Goal: Task Accomplishment & Management: Manage account settings

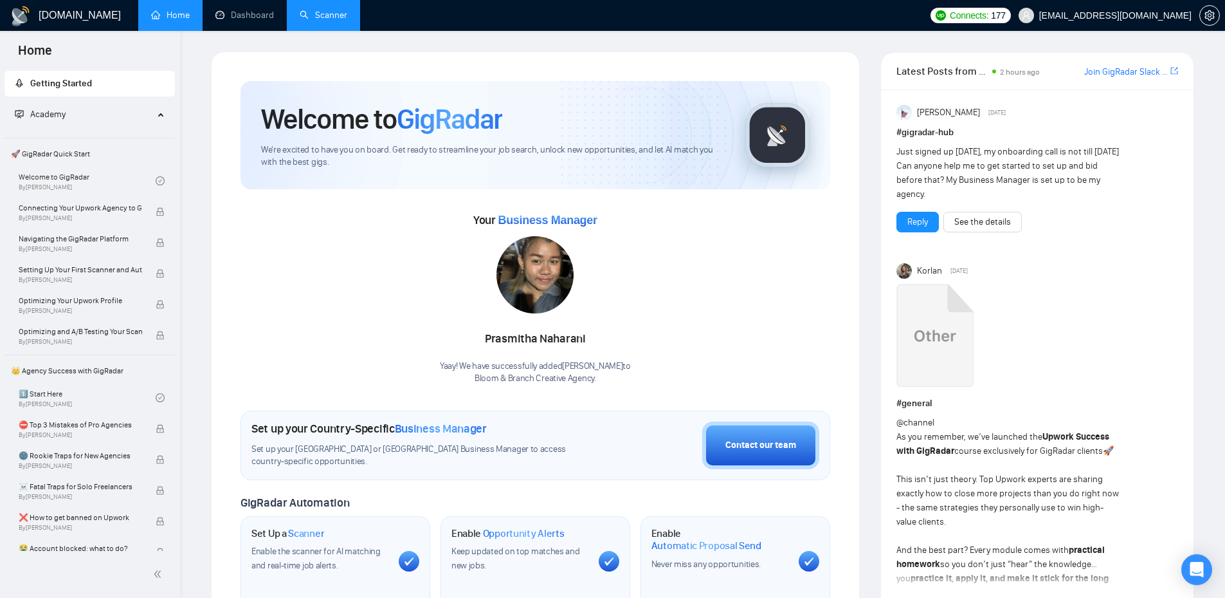
click at [316, 12] on link "Scanner" at bounding box center [324, 15] width 48 height 11
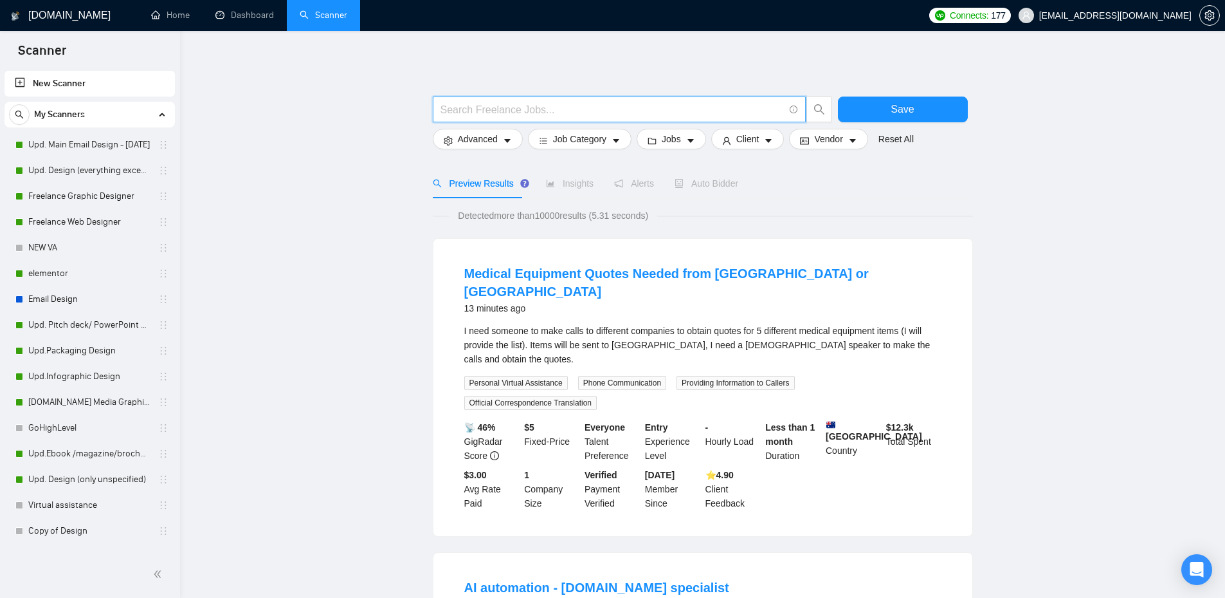
click at [572, 108] on input "text" at bounding box center [612, 110] width 343 height 16
type input "(HubSpot) | (Hub Spot) | (CRM)"
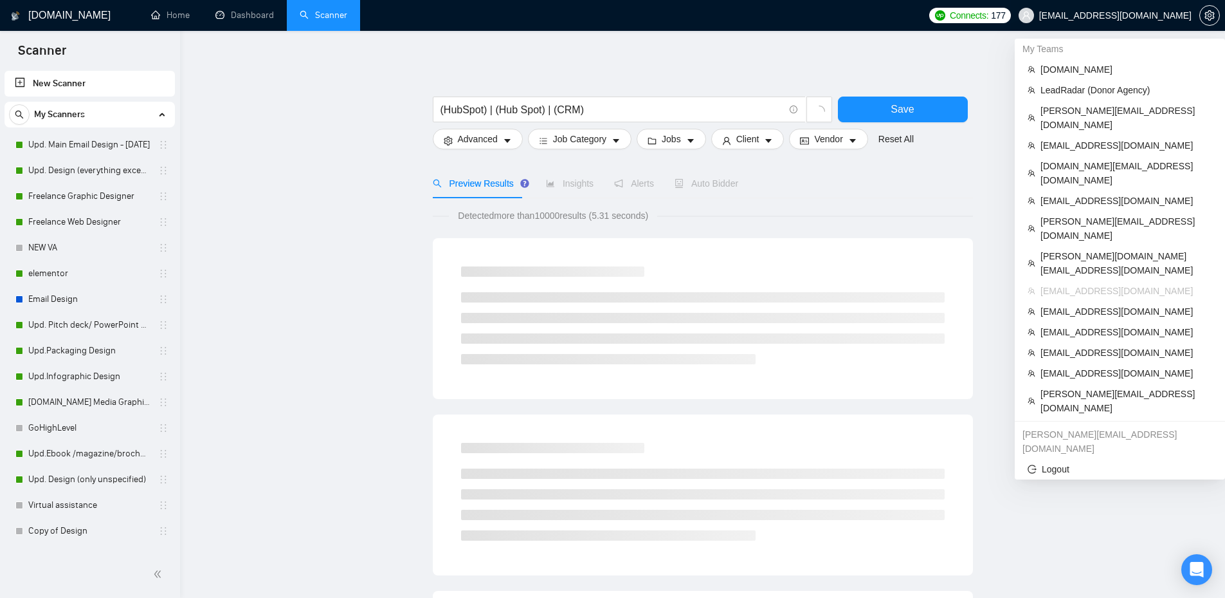
click at [1146, 23] on span "[EMAIL_ADDRESS][DOMAIN_NAME]" at bounding box center [1105, 15] width 188 height 41
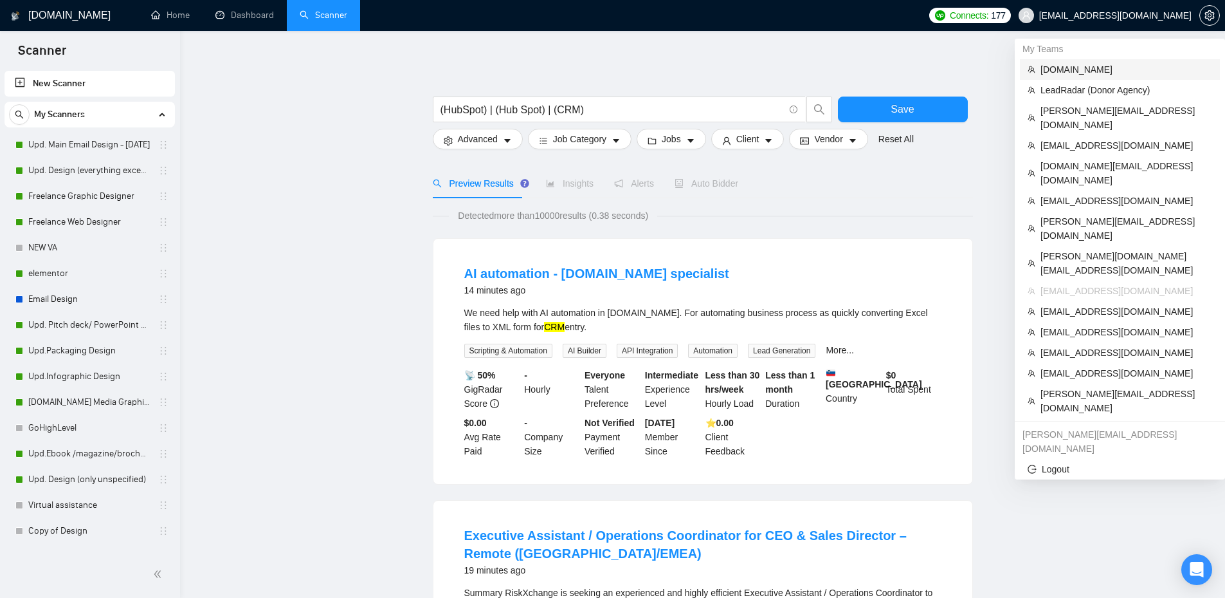
click at [1079, 67] on span "[DOMAIN_NAME]" at bounding box center [1127, 69] width 172 height 14
click at [668, 109] on input "(HubSpot) | (Hub Spot) | (CRM)" at bounding box center [612, 110] width 343 height 16
click at [433, 100] on span "(HubSpot) | (Hub Spot) | (CRM)" at bounding box center [619, 109] width 373 height 26
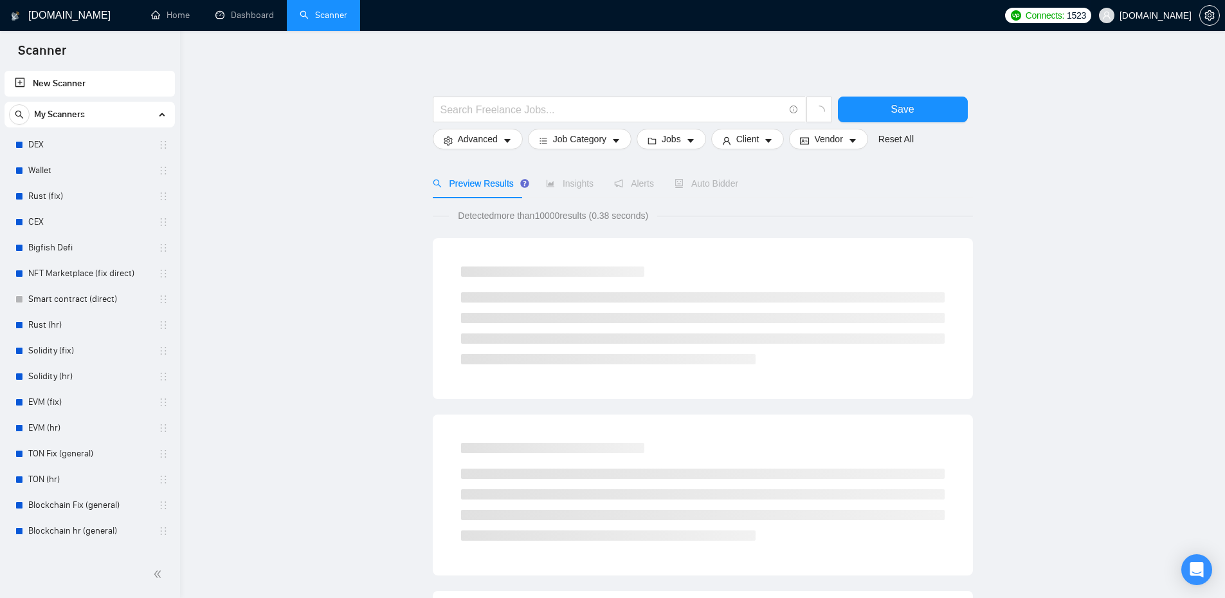
click at [1188, 15] on span "[DOMAIN_NAME]" at bounding box center [1156, 15] width 72 height 0
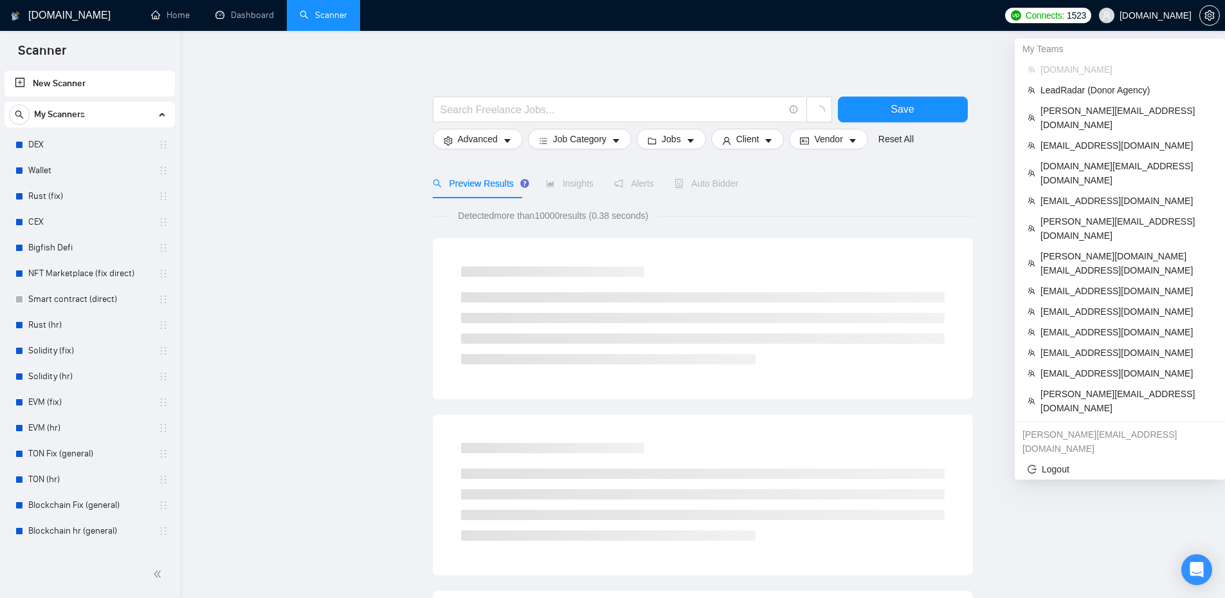
click at [1162, 15] on span "[DOMAIN_NAME]" at bounding box center [1156, 15] width 72 height 0
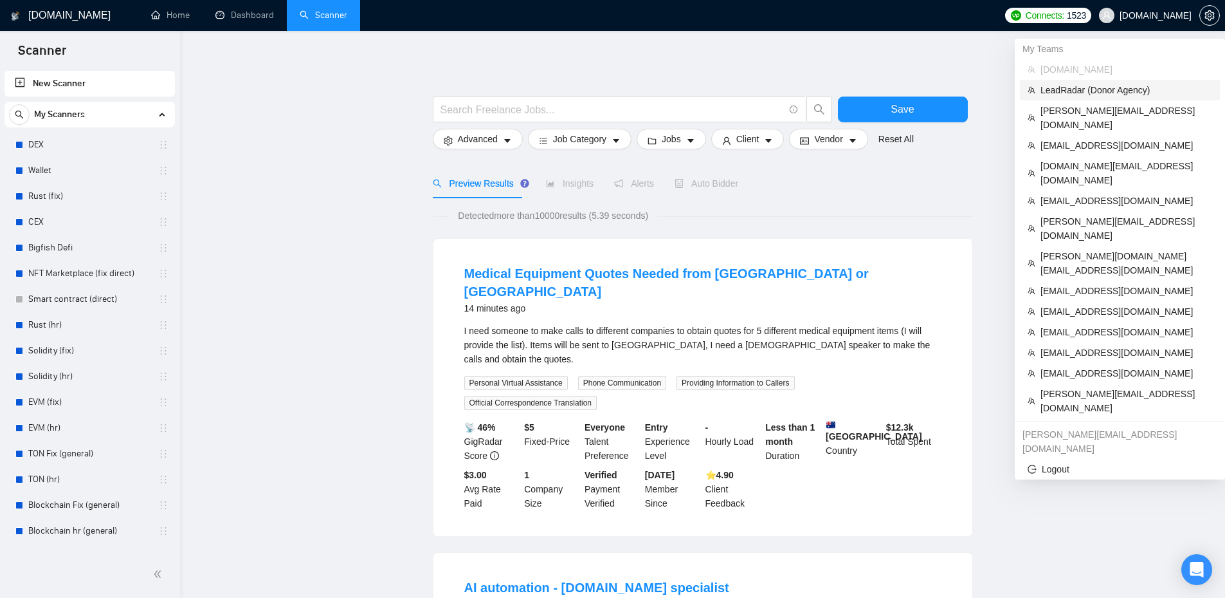
click at [1122, 93] on span "LeadRadar (Donor Agency)" at bounding box center [1127, 90] width 172 height 14
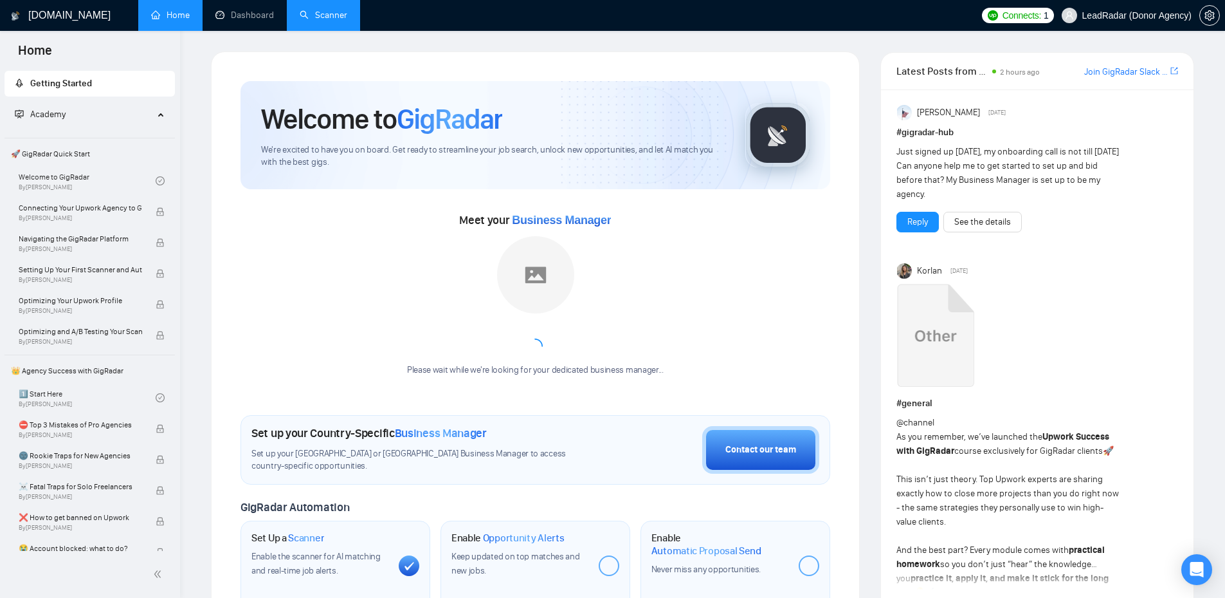
click at [1119, 15] on span "LeadRadar (Donor Agency)" at bounding box center [1137, 15] width 109 height 0
click at [320, 21] on link "Scanner" at bounding box center [324, 15] width 48 height 11
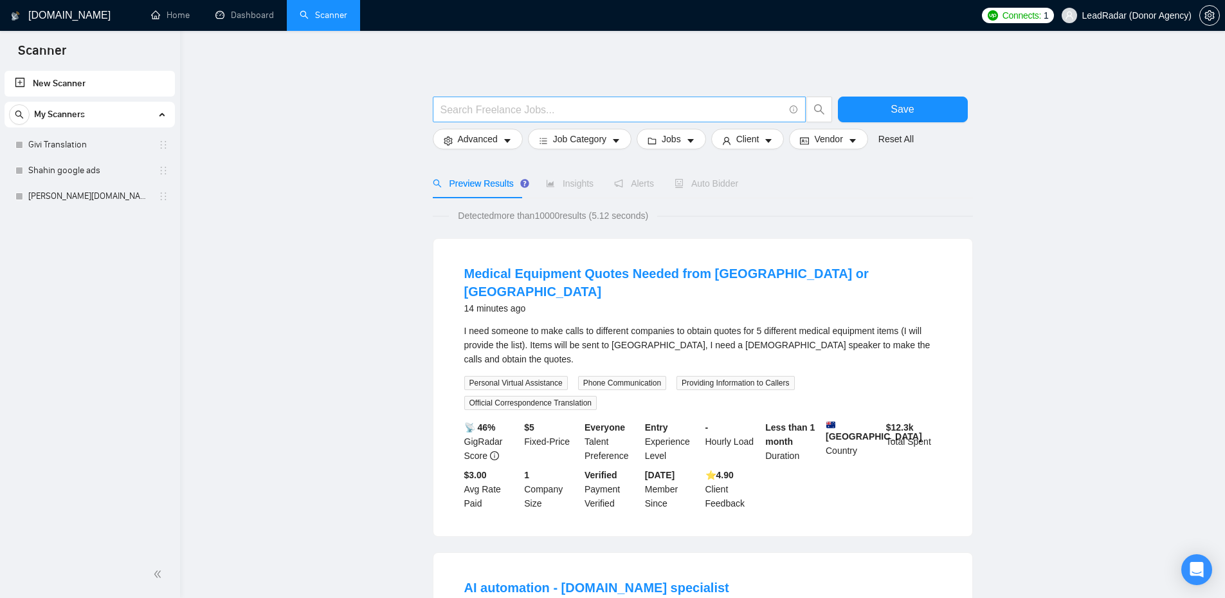
click at [641, 103] on input "text" at bounding box center [612, 110] width 343 height 16
type input "(AI Agent)"
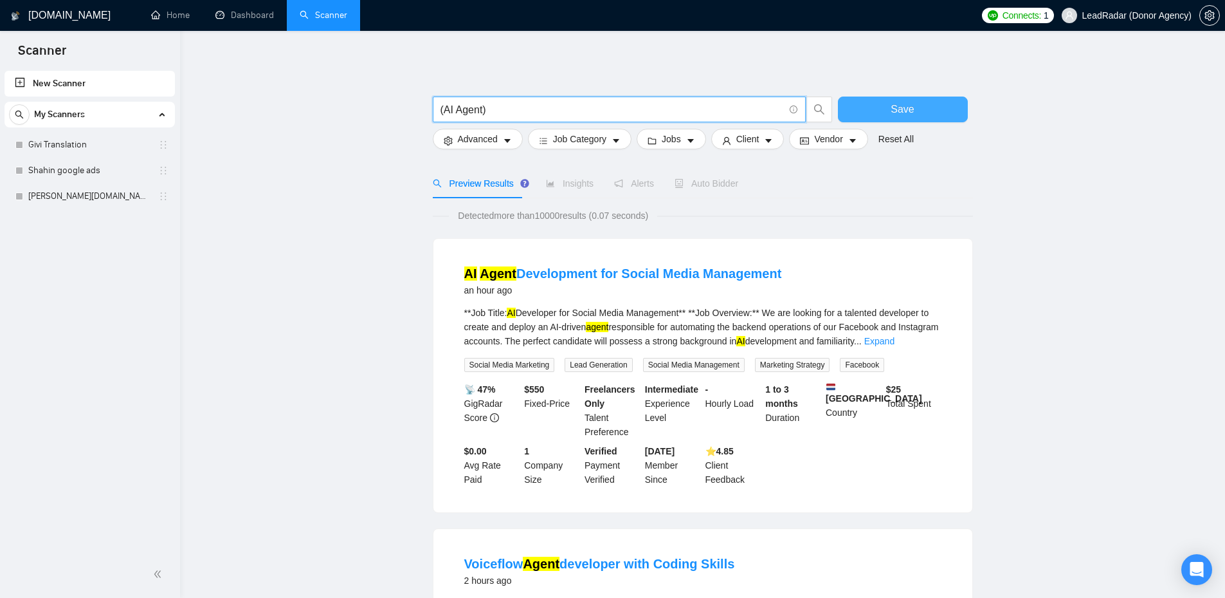
click at [880, 115] on button "Save" at bounding box center [903, 109] width 130 height 26
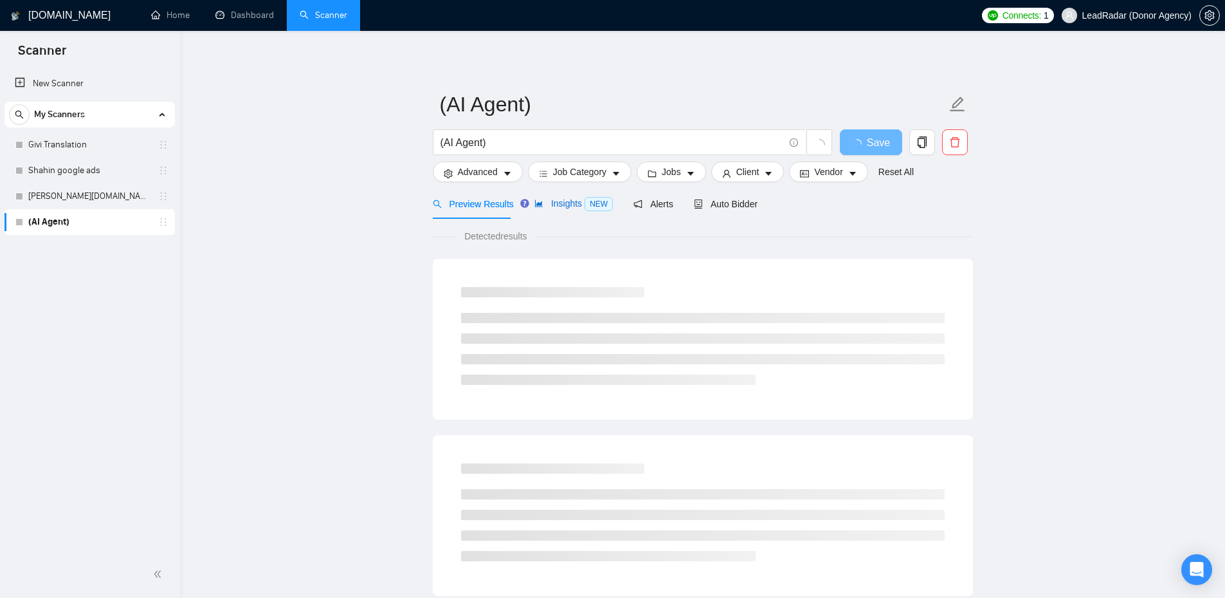
click at [565, 202] on span "Insights NEW" at bounding box center [574, 203] width 78 height 10
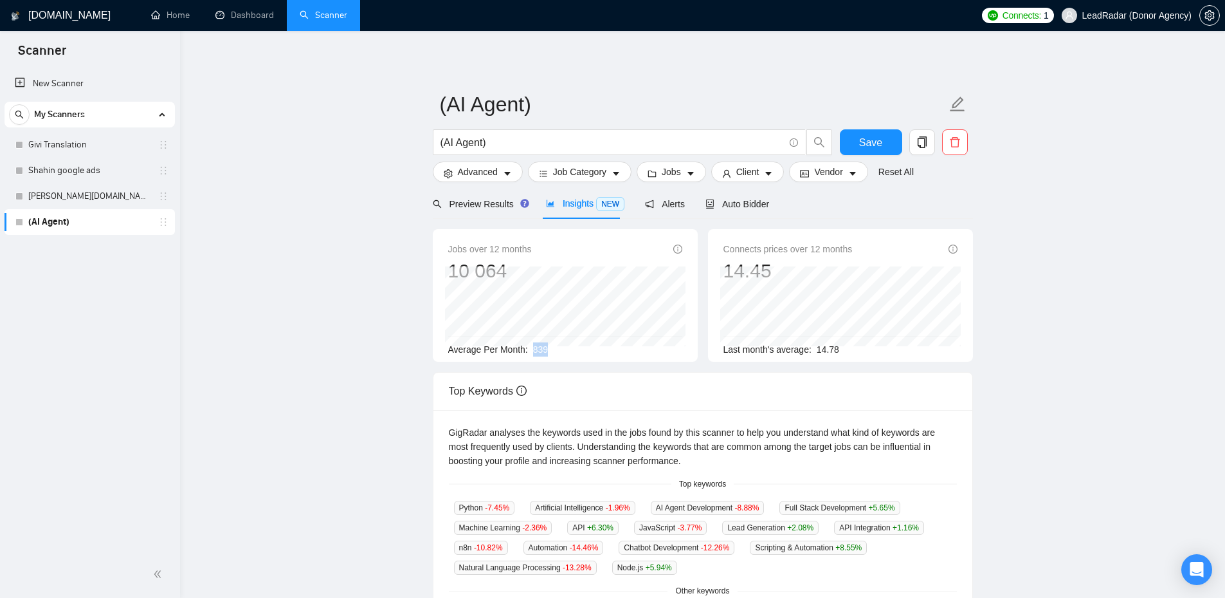
drag, startPoint x: 558, startPoint y: 351, endPoint x: 529, endPoint y: 351, distance: 29.0
click at [529, 351] on div "Average Per Month: 839" at bounding box center [565, 349] width 234 height 14
click at [1083, 196] on main "(AI Agent) (AI Agent) Save Advanced Job Category Jobs Client Vendor Reset All P…" at bounding box center [703, 482] width 1004 height 863
click at [491, 174] on span "Advanced" at bounding box center [478, 172] width 40 height 14
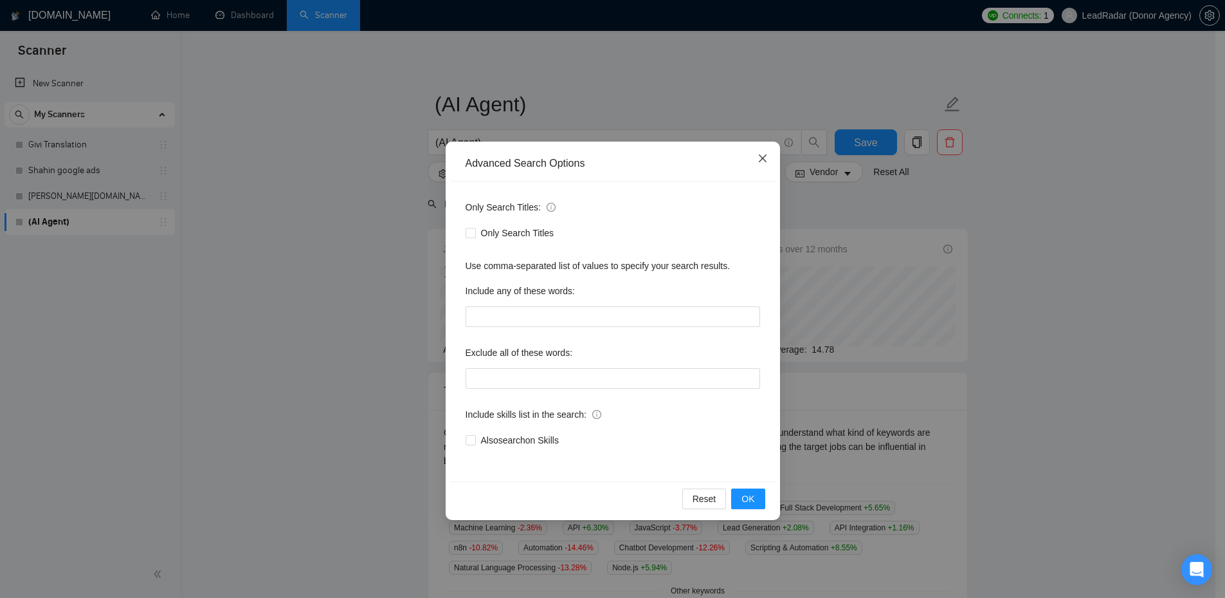
click at [760, 165] on span "Close" at bounding box center [763, 159] width 35 height 35
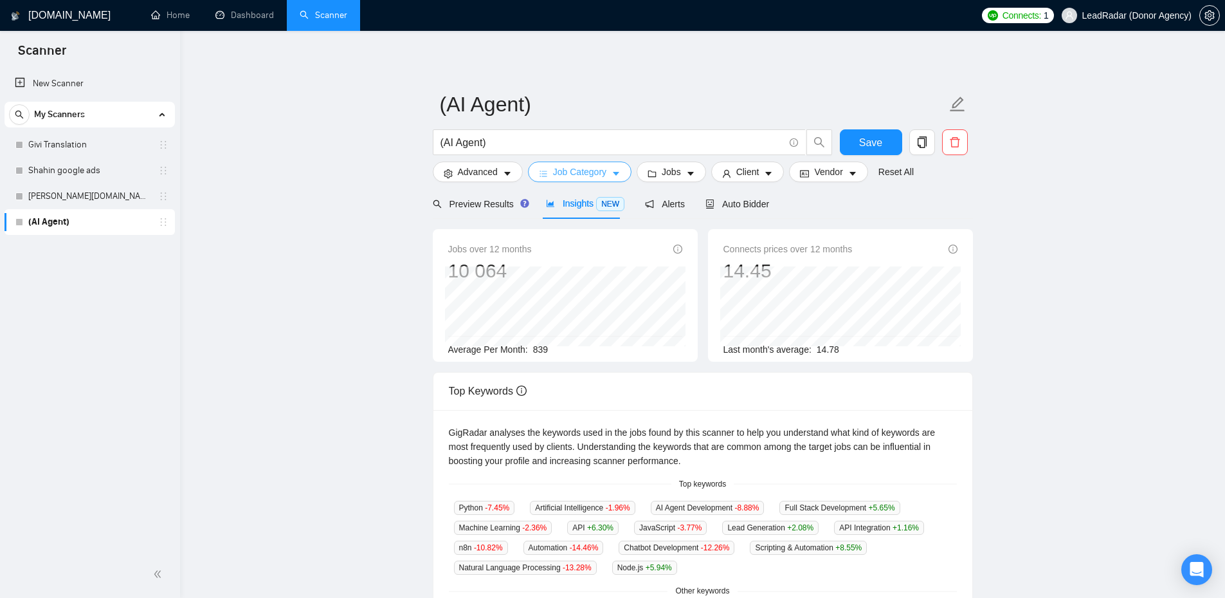
click at [583, 176] on span "Job Category" at bounding box center [579, 172] width 53 height 14
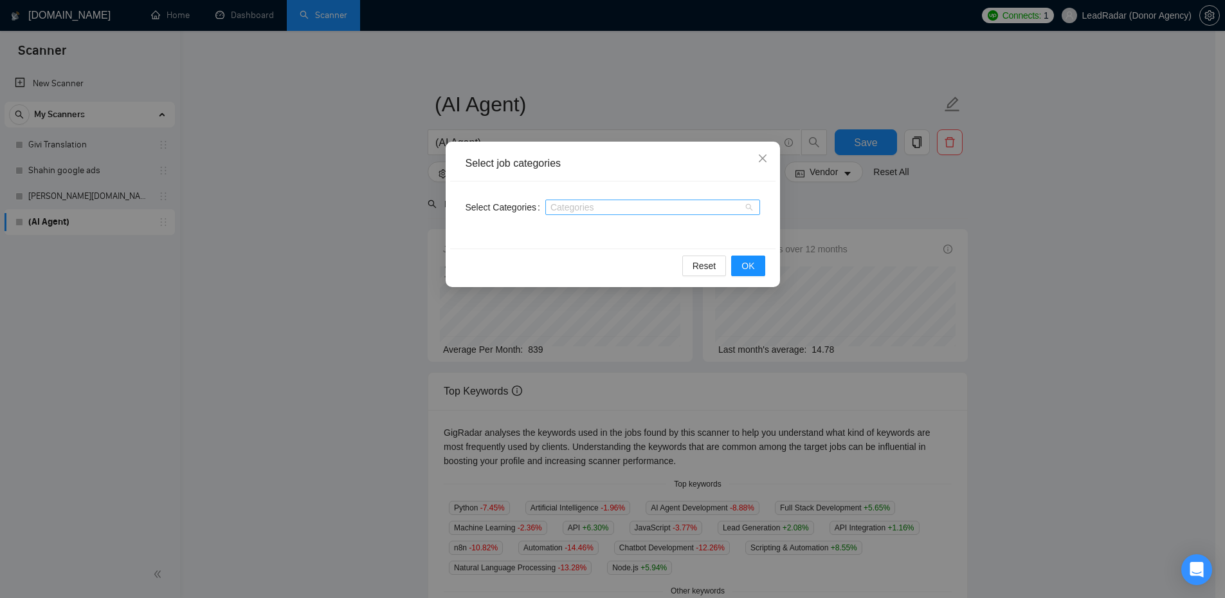
click at [674, 208] on div at bounding box center [647, 207] width 196 height 10
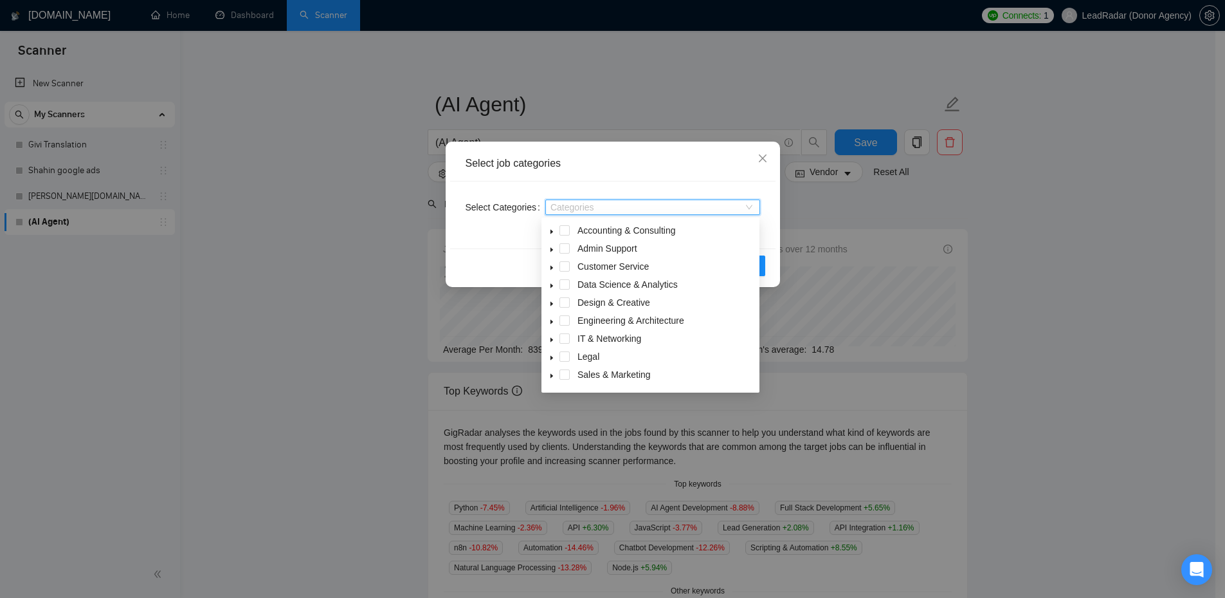
click at [1023, 209] on div "Select job categories Select Categories Categories Reset OK" at bounding box center [612, 299] width 1225 height 598
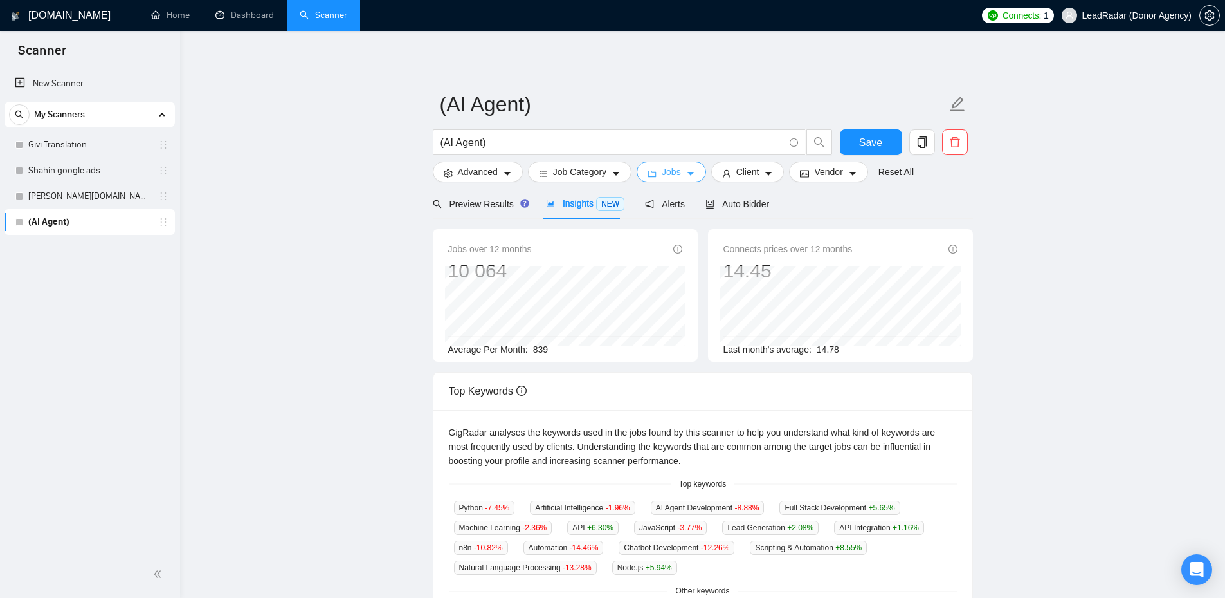
click at [678, 178] on button "Jobs" at bounding box center [671, 171] width 69 height 21
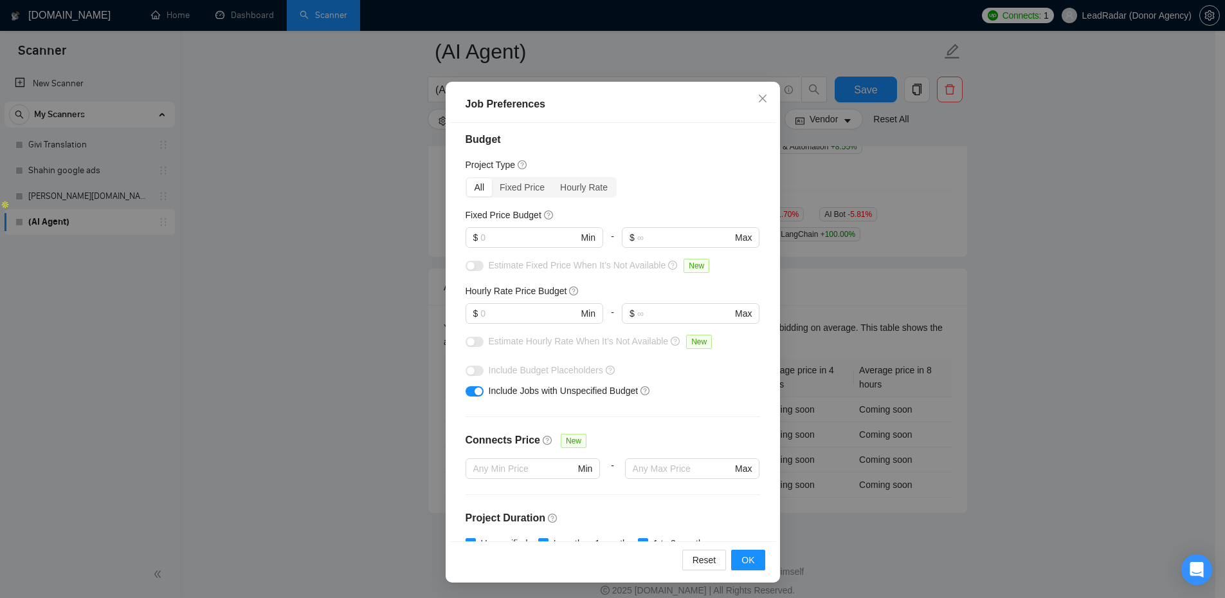
scroll to position [307, 0]
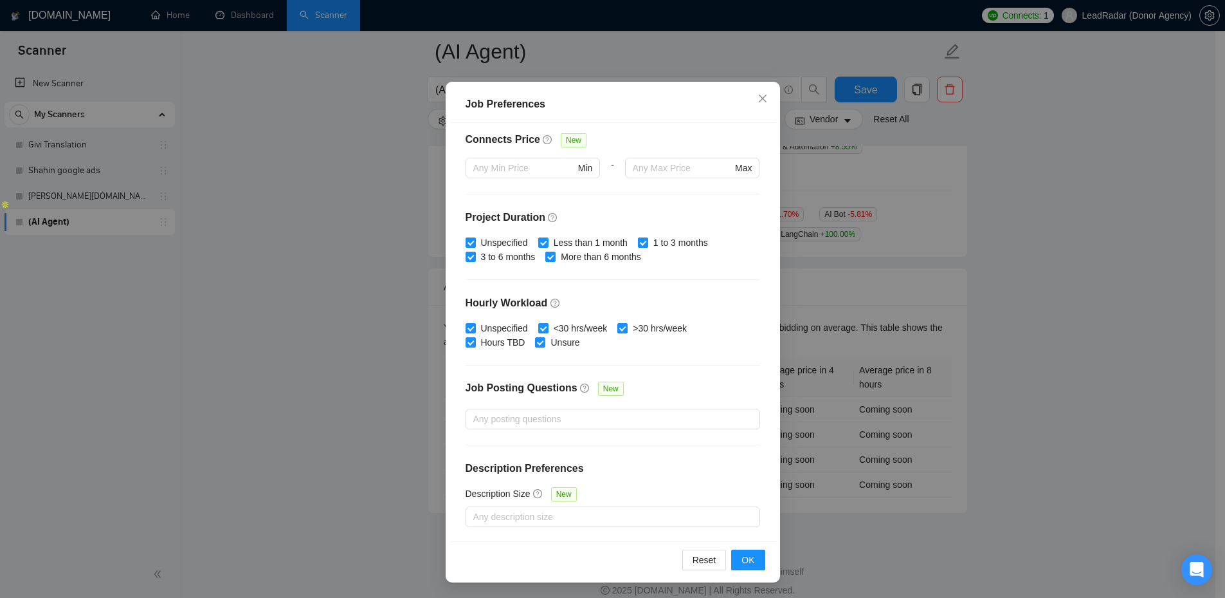
click at [1088, 184] on div "Job Preferences Budget Project Type All Fixed Price Hourly Rate Fixed Price Bud…" at bounding box center [612, 299] width 1225 height 598
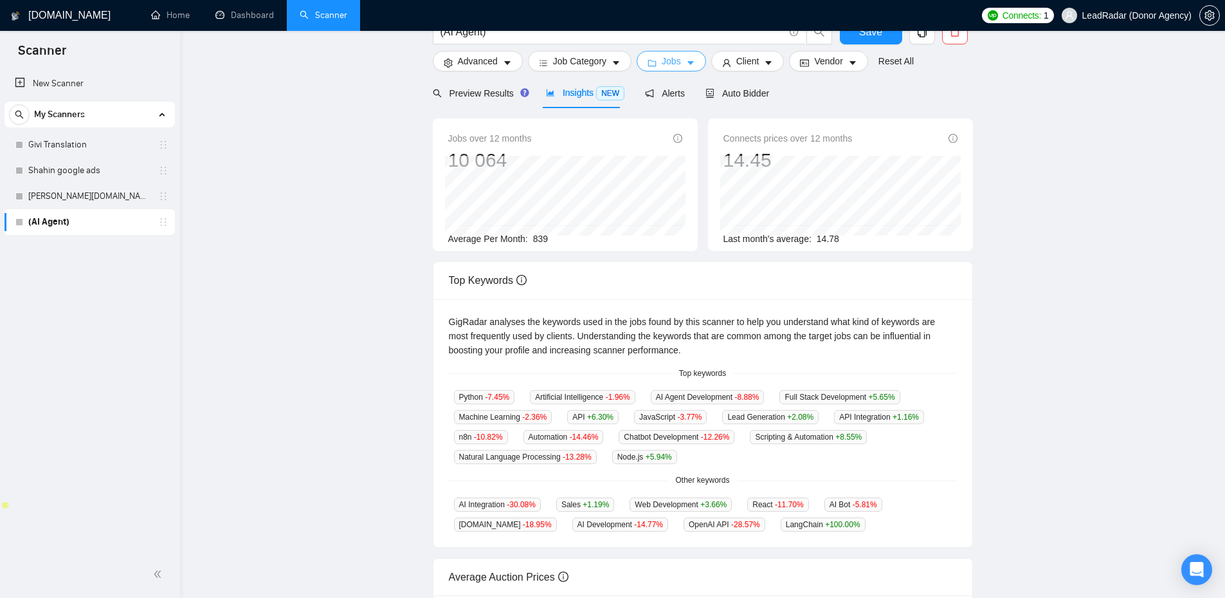
scroll to position [0, 0]
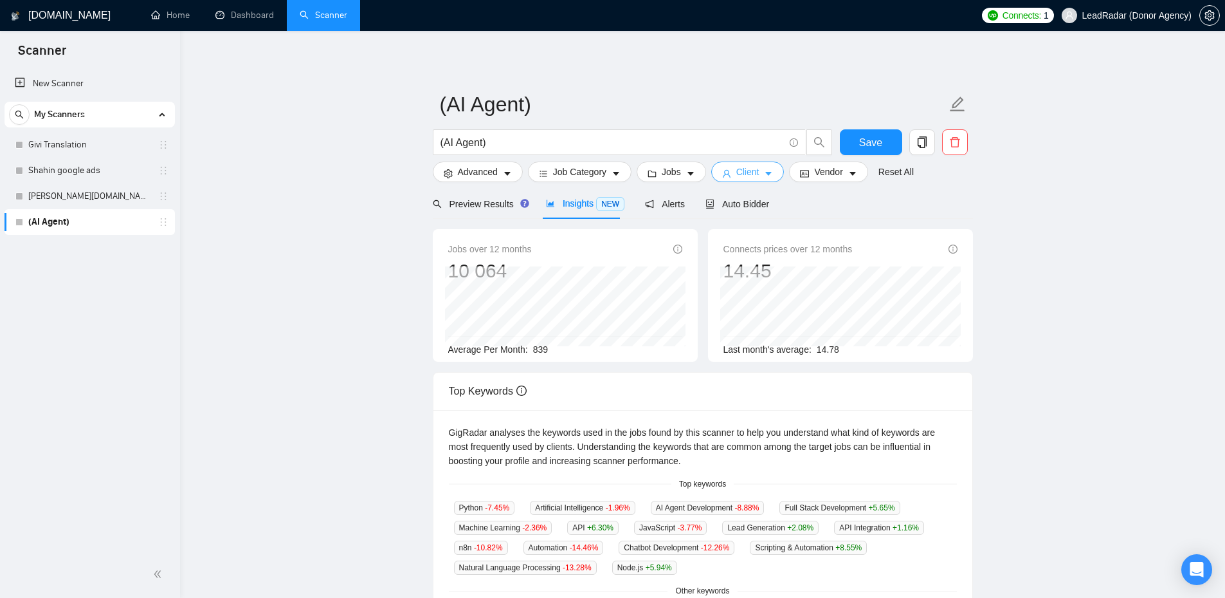
click at [770, 176] on button "Client" at bounding box center [747, 171] width 73 height 21
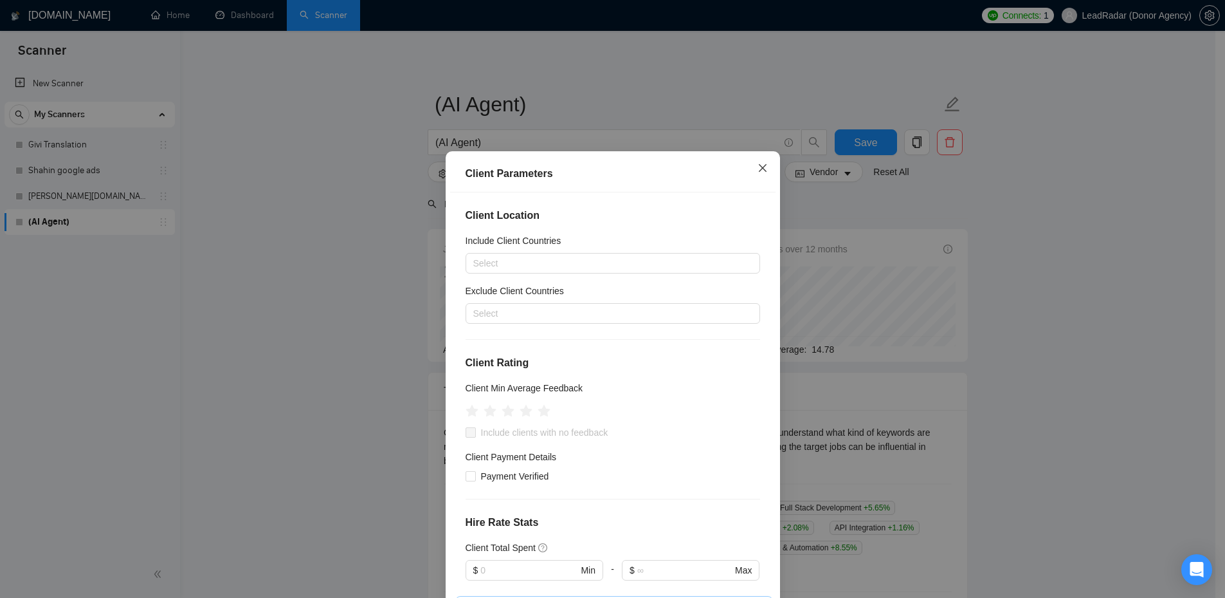
click at [758, 167] on icon "close" at bounding box center [763, 168] width 10 height 10
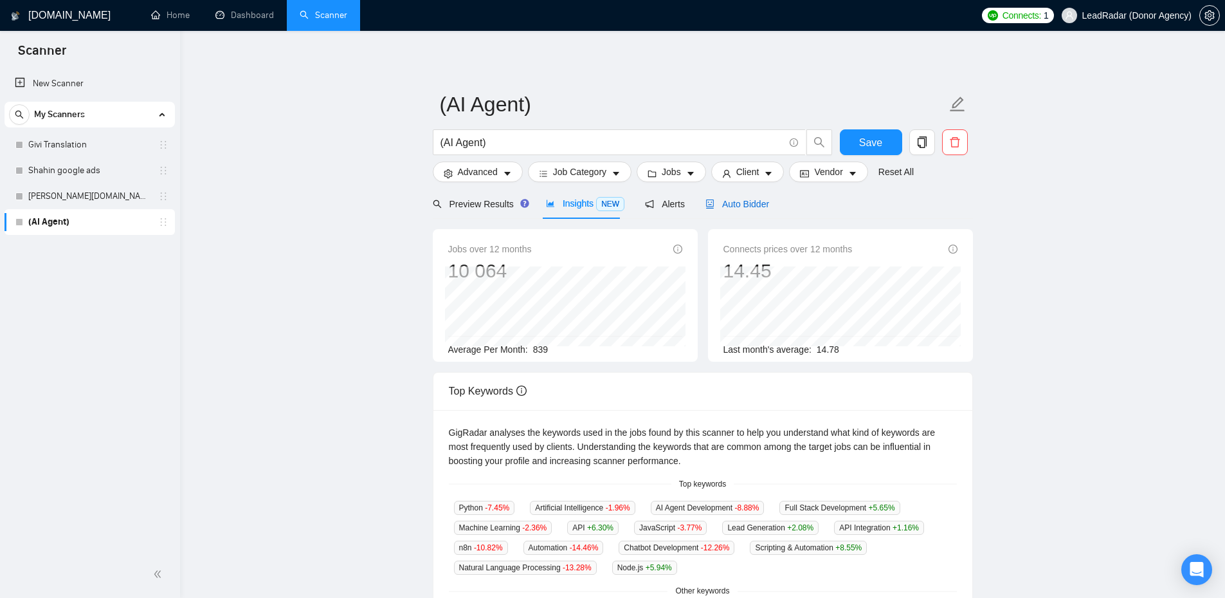
click at [724, 199] on span "Auto Bidder" at bounding box center [738, 204] width 64 height 10
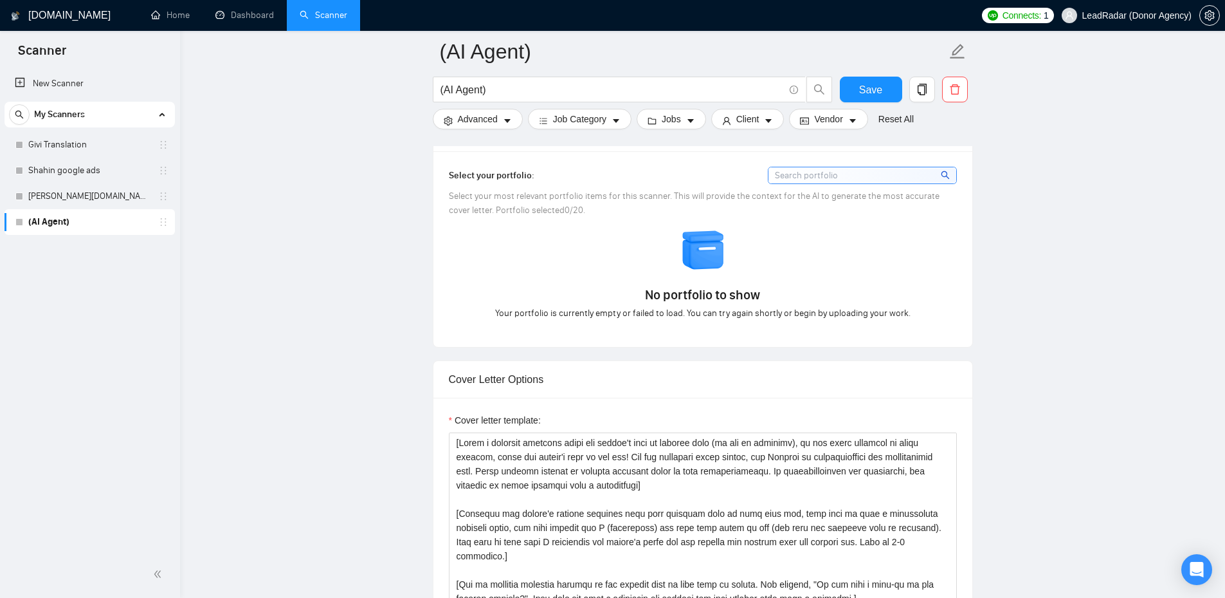
scroll to position [1351, 0]
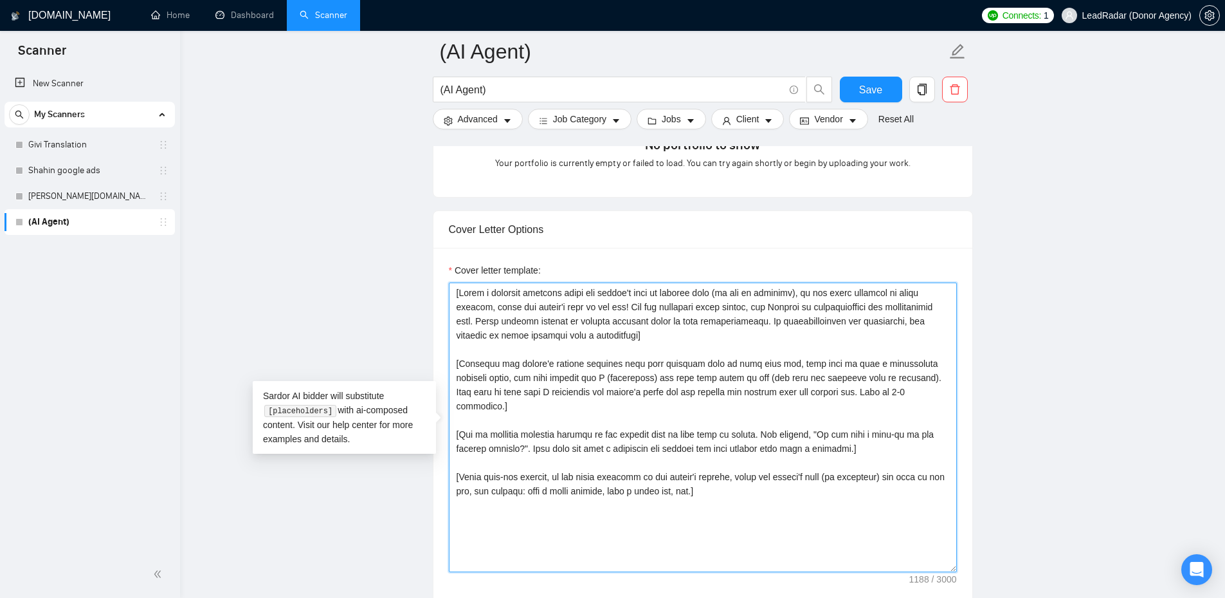
drag, startPoint x: 461, startPoint y: 291, endPoint x: 645, endPoint y: 337, distance: 189.7
click at [645, 337] on textarea "Cover letter template:" at bounding box center [703, 426] width 508 height 289
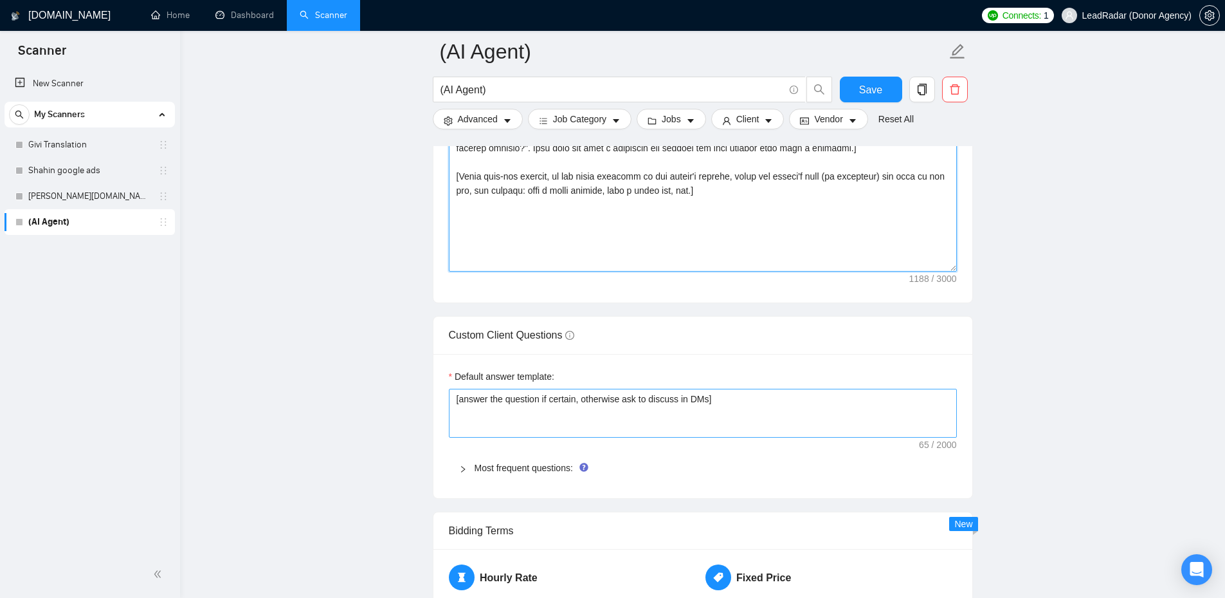
scroll to position [1801, 0]
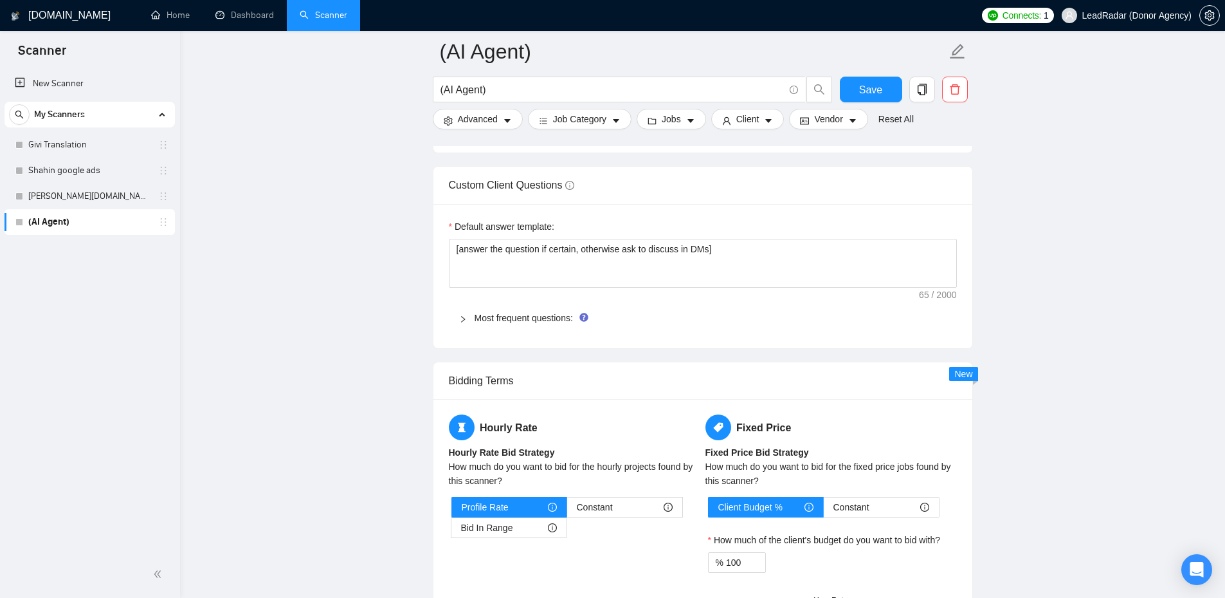
click at [470, 317] on div at bounding box center [466, 318] width 15 height 14
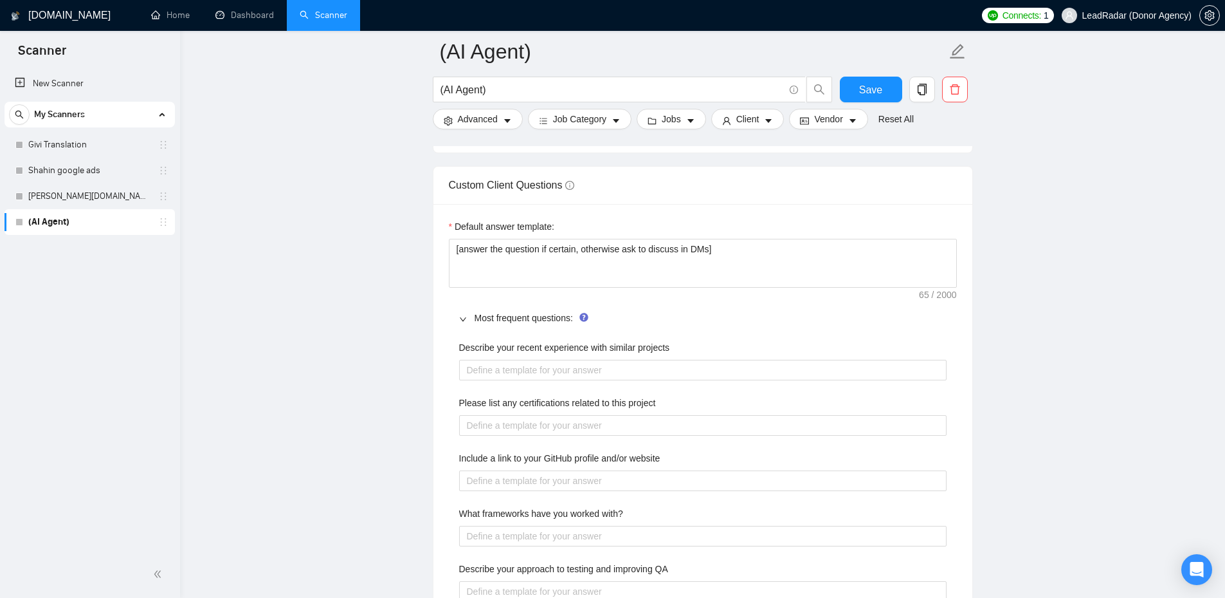
click at [461, 316] on icon "right" at bounding box center [463, 319] width 8 height 8
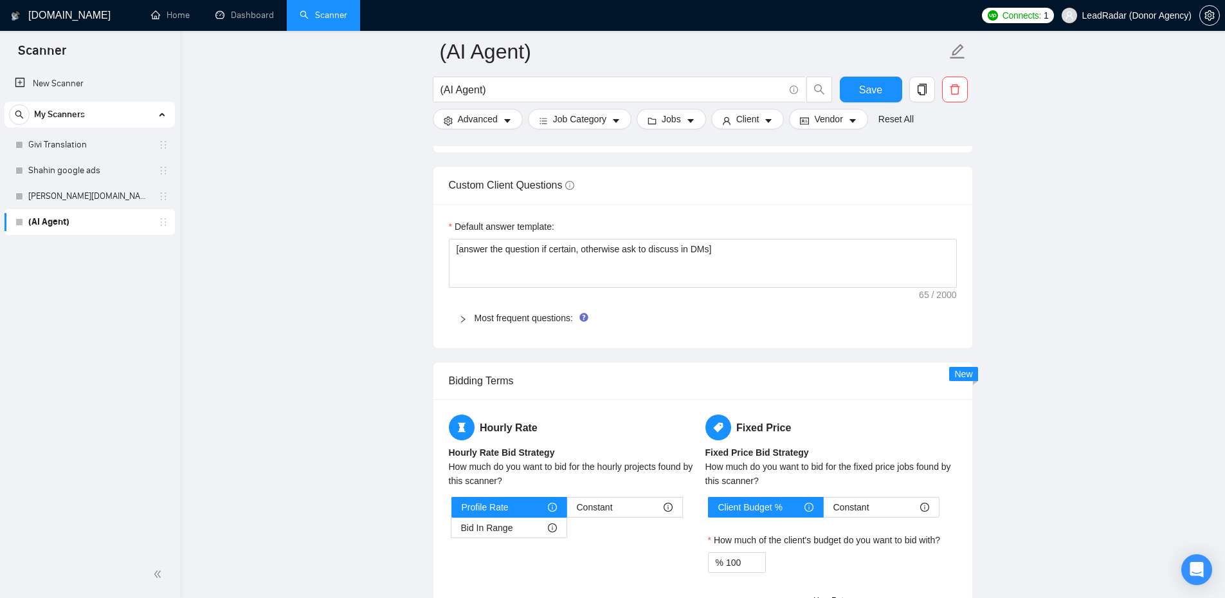
click at [464, 325] on div "Most frequent questions:" at bounding box center [703, 318] width 508 height 30
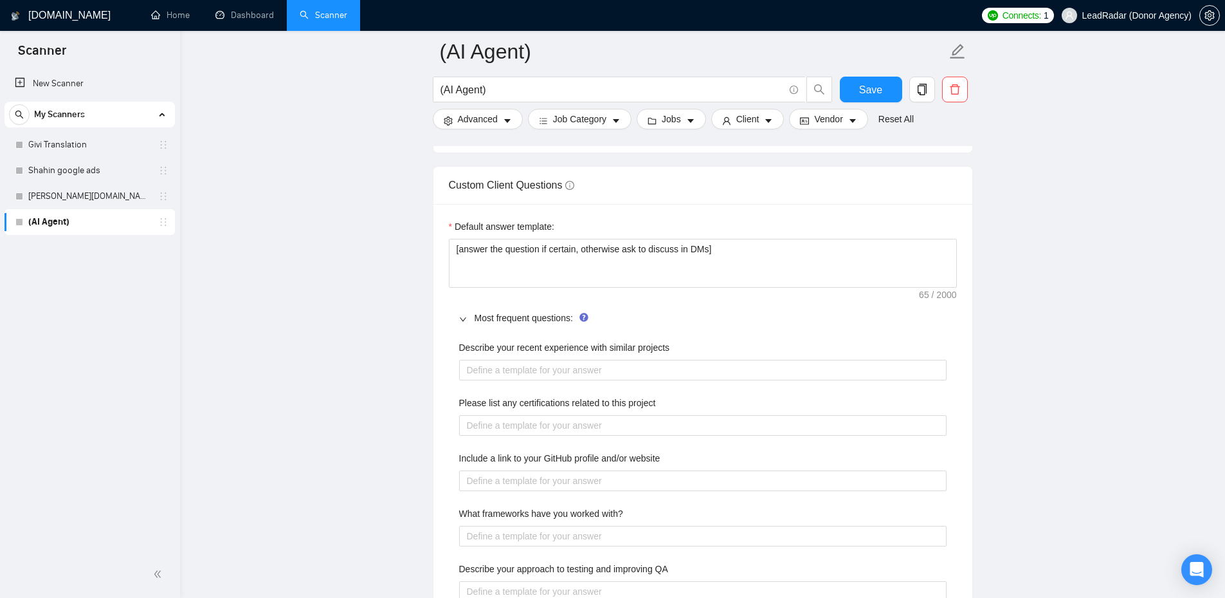
click at [465, 313] on div at bounding box center [466, 318] width 15 height 14
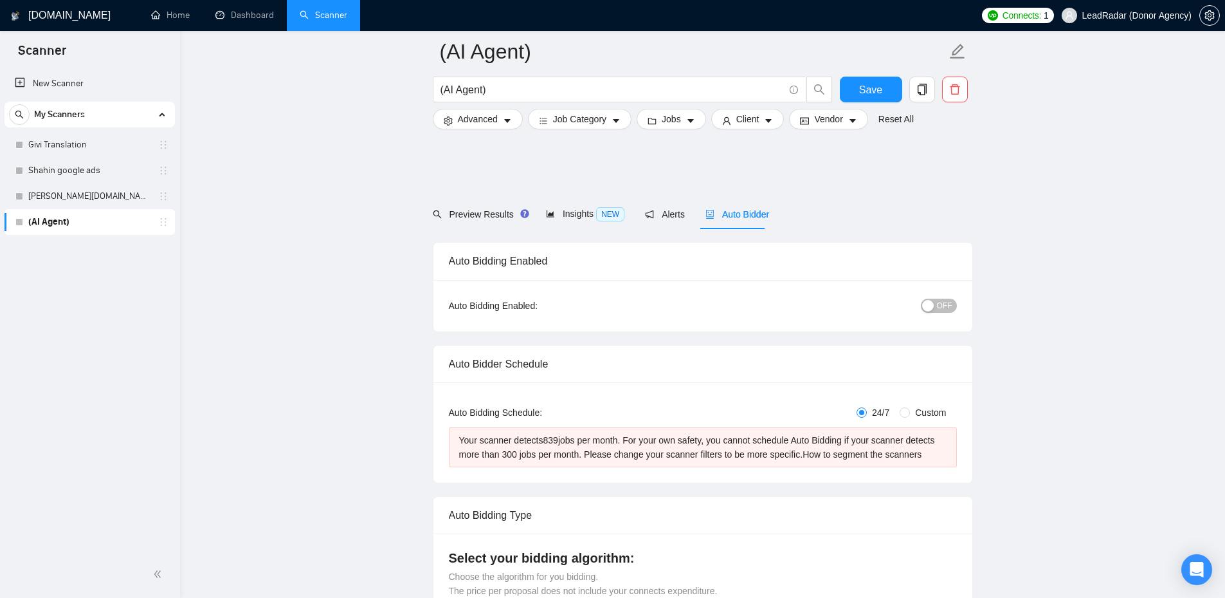
scroll to position [600, 0]
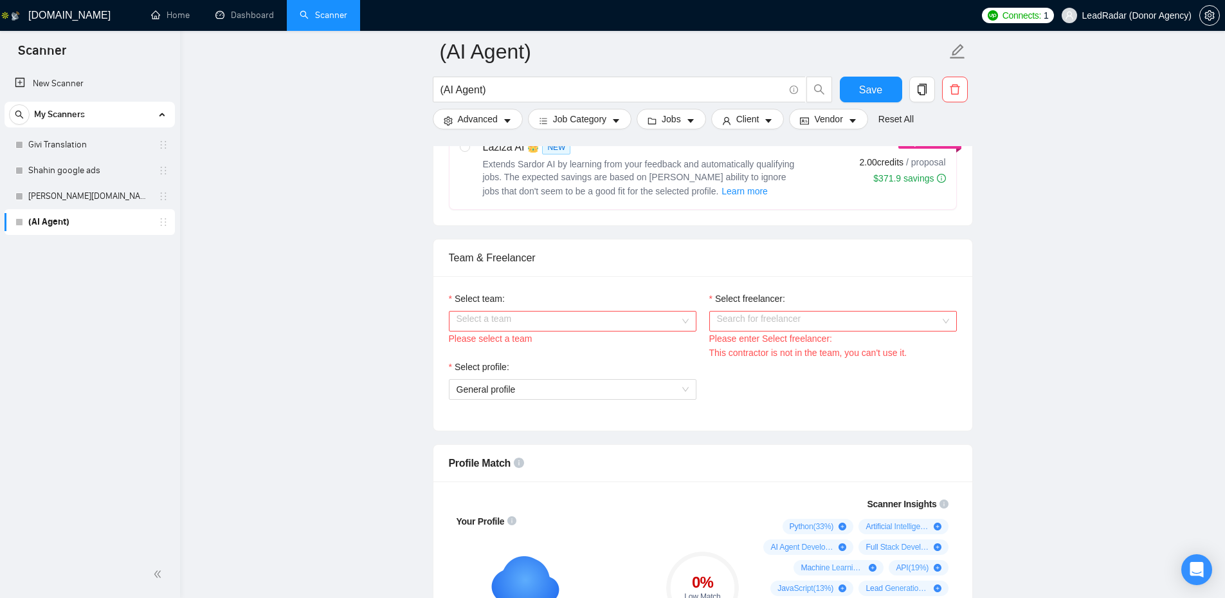
click at [661, 324] on input "Select team:" at bounding box center [568, 320] width 223 height 19
click at [647, 345] on div "Heart Agency 💔" at bounding box center [572, 345] width 232 height 14
click at [815, 322] on input "Select freelancer:" at bounding box center [828, 320] width 223 height 19
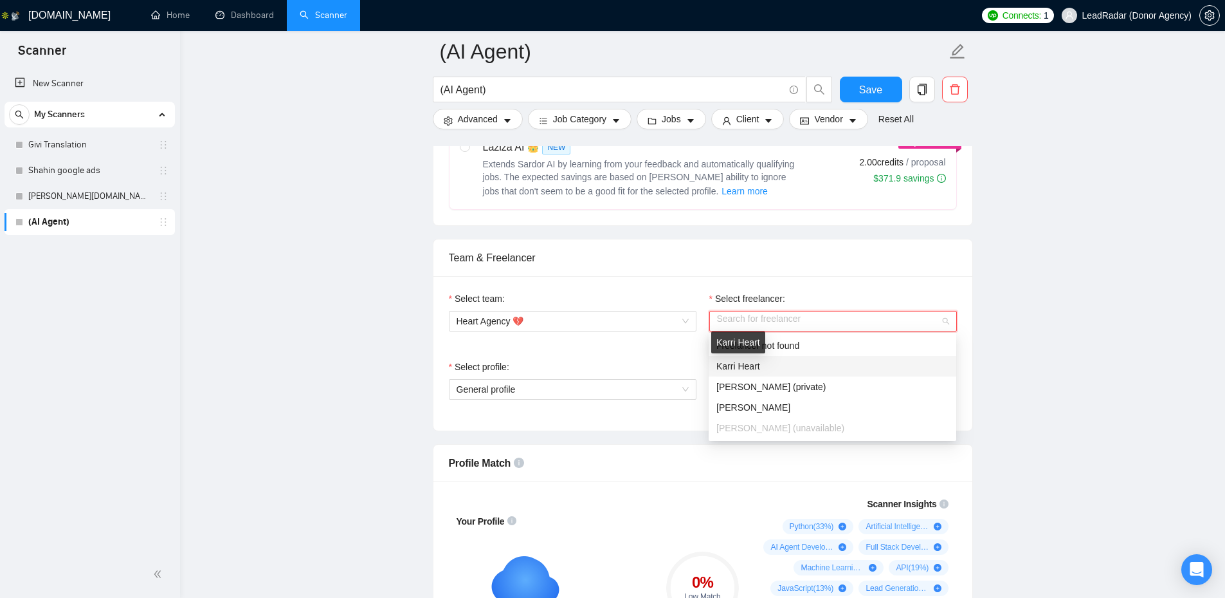
click at [753, 368] on span "Karri Heart" at bounding box center [739, 366] width 44 height 10
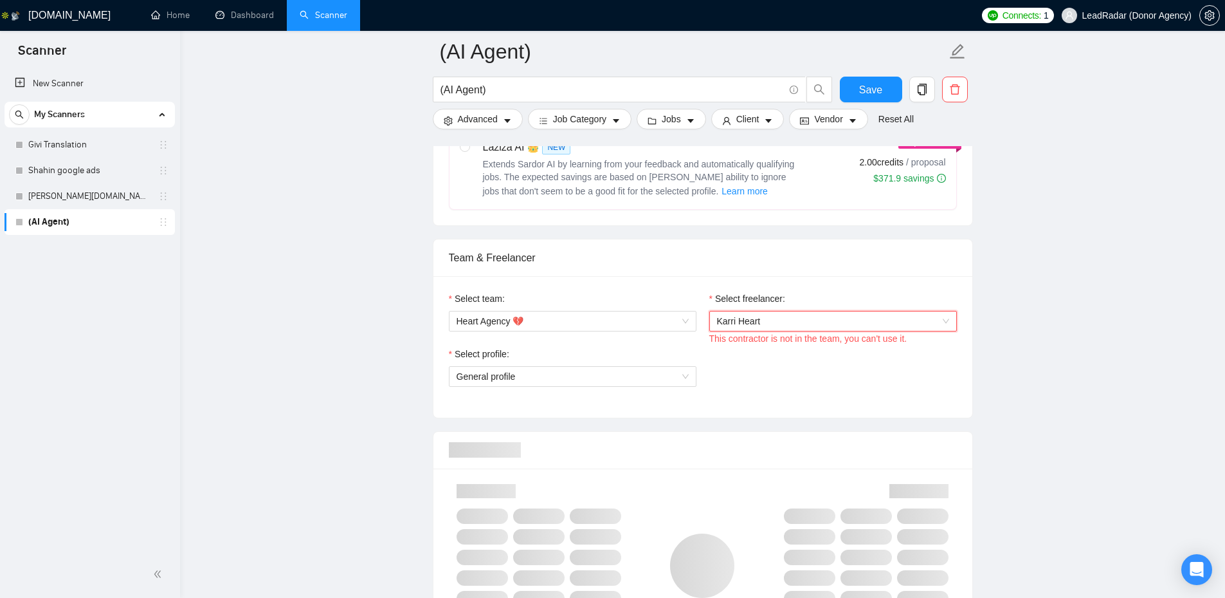
click at [905, 273] on div "Team & Freelancer" at bounding box center [703, 257] width 508 height 37
click at [913, 271] on div "Team & Freelancer" at bounding box center [703, 257] width 508 height 37
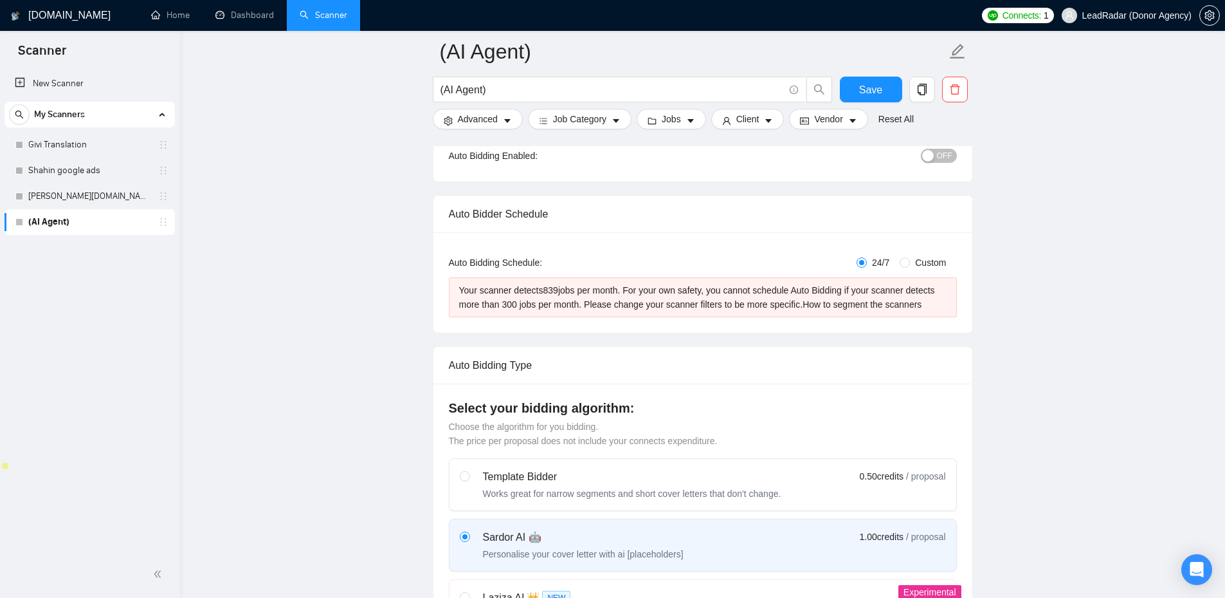
scroll to position [0, 0]
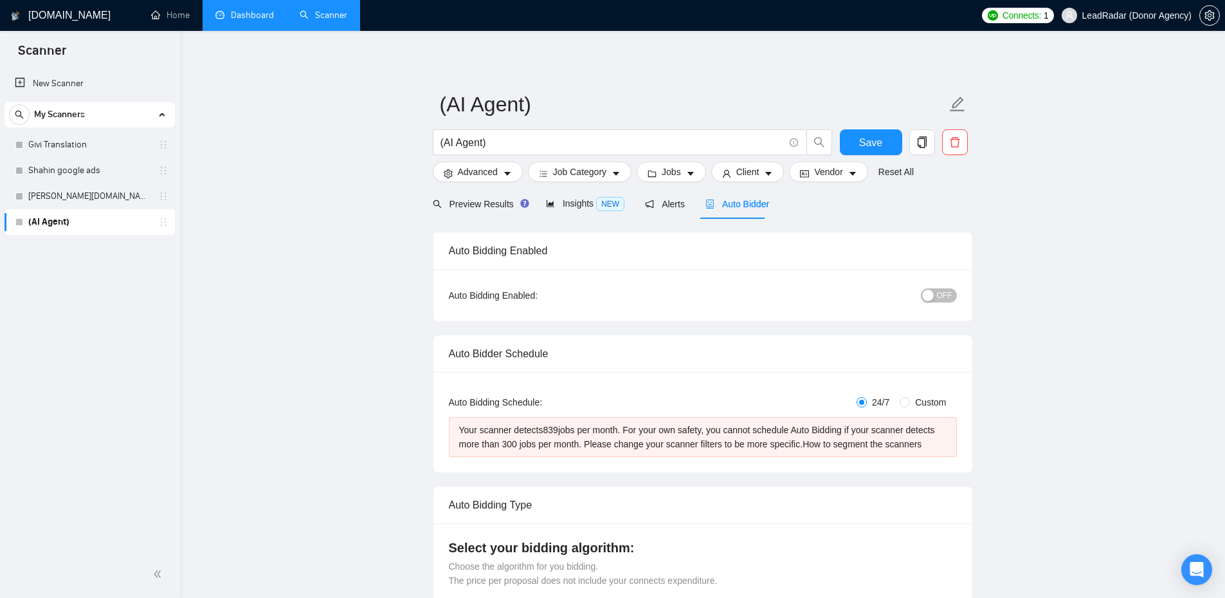
click at [239, 21] on link "Dashboard" at bounding box center [244, 15] width 59 height 11
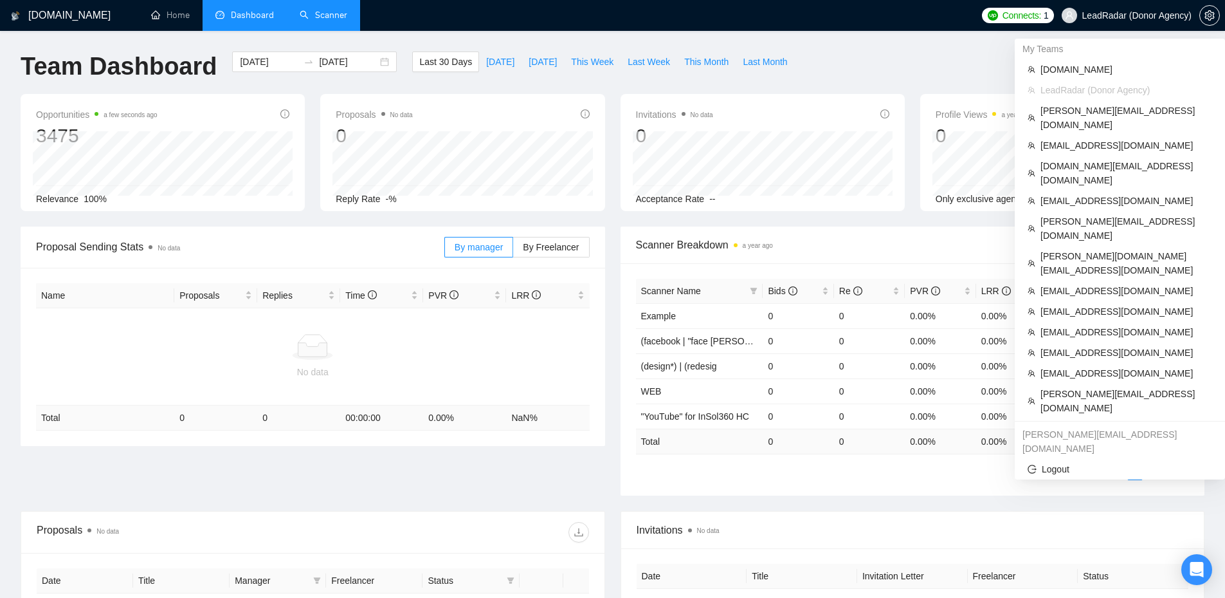
click at [1151, 15] on span "LeadRadar (Donor Agency)" at bounding box center [1137, 15] width 109 height 0
drag, startPoint x: 1099, startPoint y: 197, endPoint x: 1104, endPoint y: 189, distance: 8.9
click at [1104, 214] on span "[PERSON_NAME][EMAIL_ADDRESS][DOMAIN_NAME]" at bounding box center [1127, 228] width 172 height 28
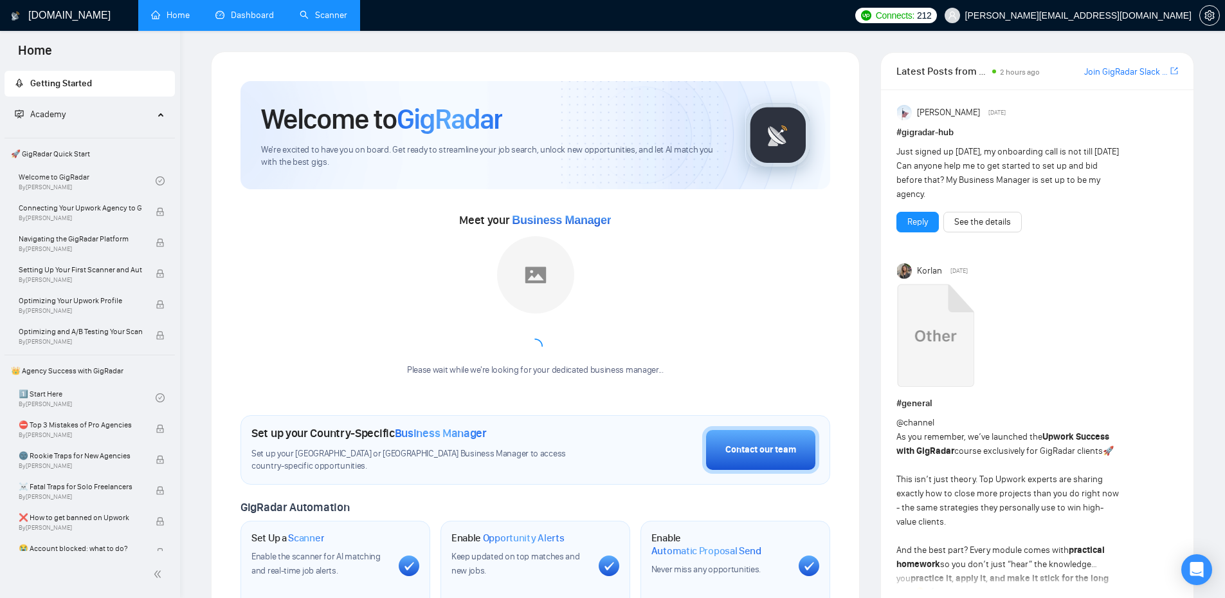
click at [234, 14] on link "Dashboard" at bounding box center [244, 15] width 59 height 11
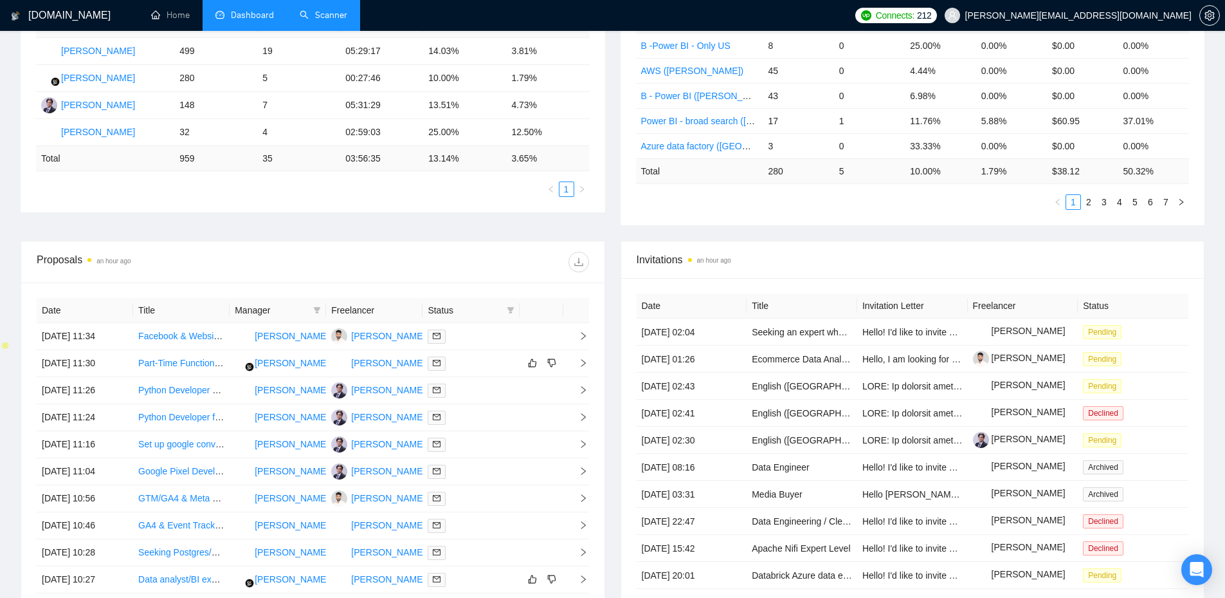
scroll to position [27, 0]
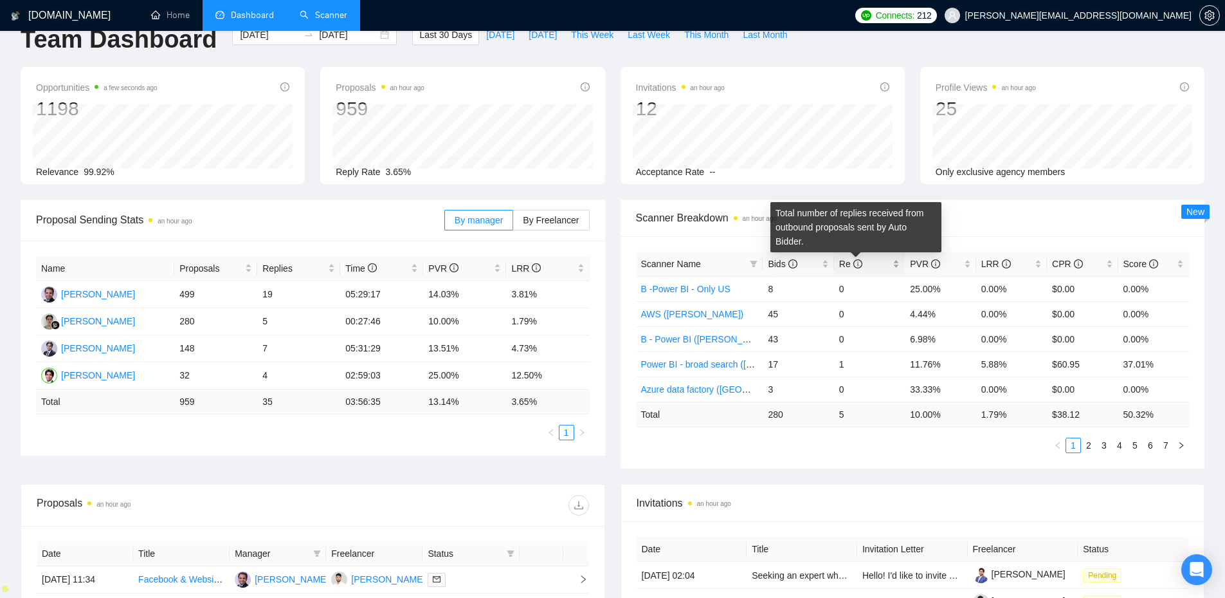
click at [857, 264] on icon "info-circle" at bounding box center [858, 263] width 9 height 9
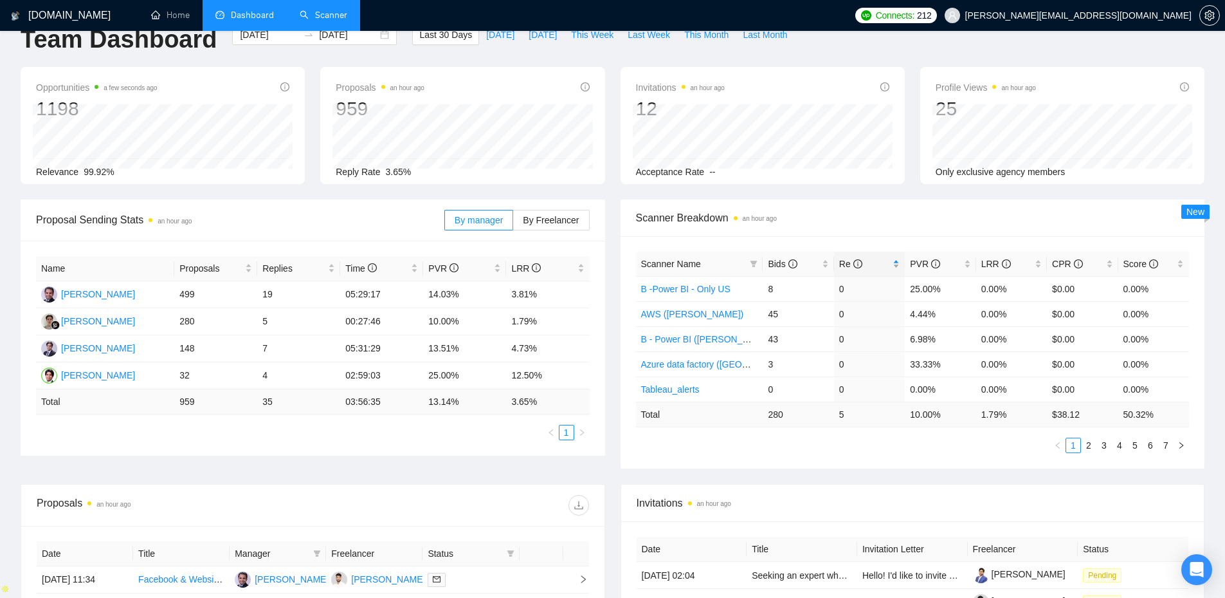
click at [845, 264] on span "Re" at bounding box center [850, 264] width 23 height 10
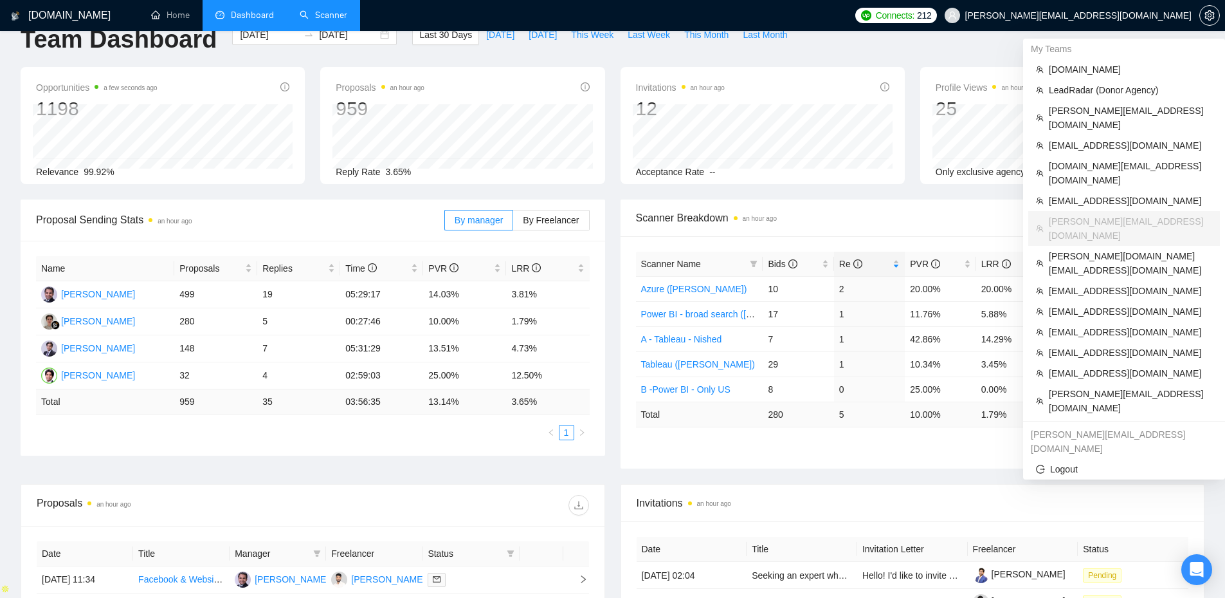
click at [1159, 21] on span "[PERSON_NAME][EMAIL_ADDRESS][DOMAIN_NAME]" at bounding box center [1068, 15] width 262 height 41
click at [1114, 249] on span "[PERSON_NAME][DOMAIN_NAME][EMAIL_ADDRESS][DOMAIN_NAME]" at bounding box center [1130, 263] width 163 height 28
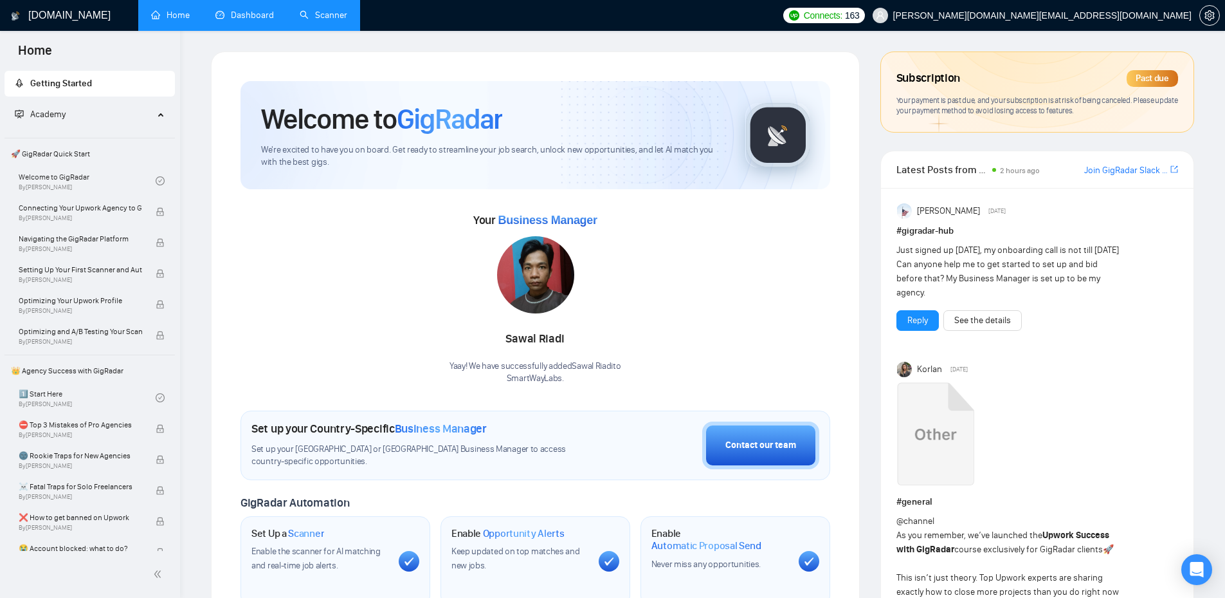
click at [252, 18] on link "Dashboard" at bounding box center [244, 15] width 59 height 11
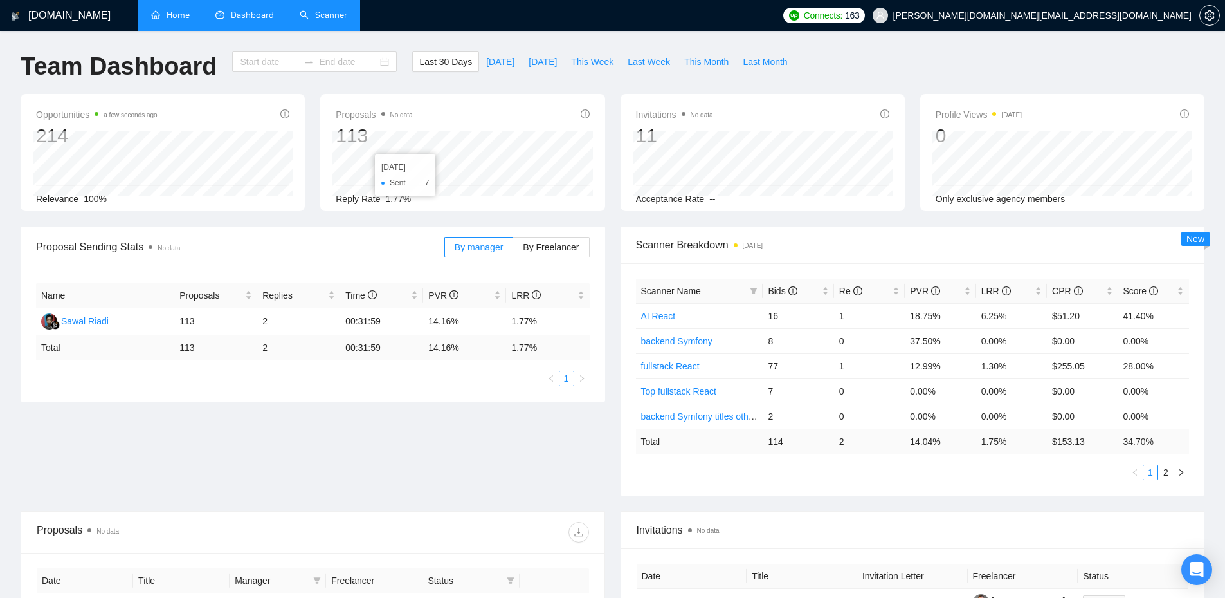
type input "[DATE]"
click at [844, 291] on span "Re" at bounding box center [850, 291] width 23 height 10
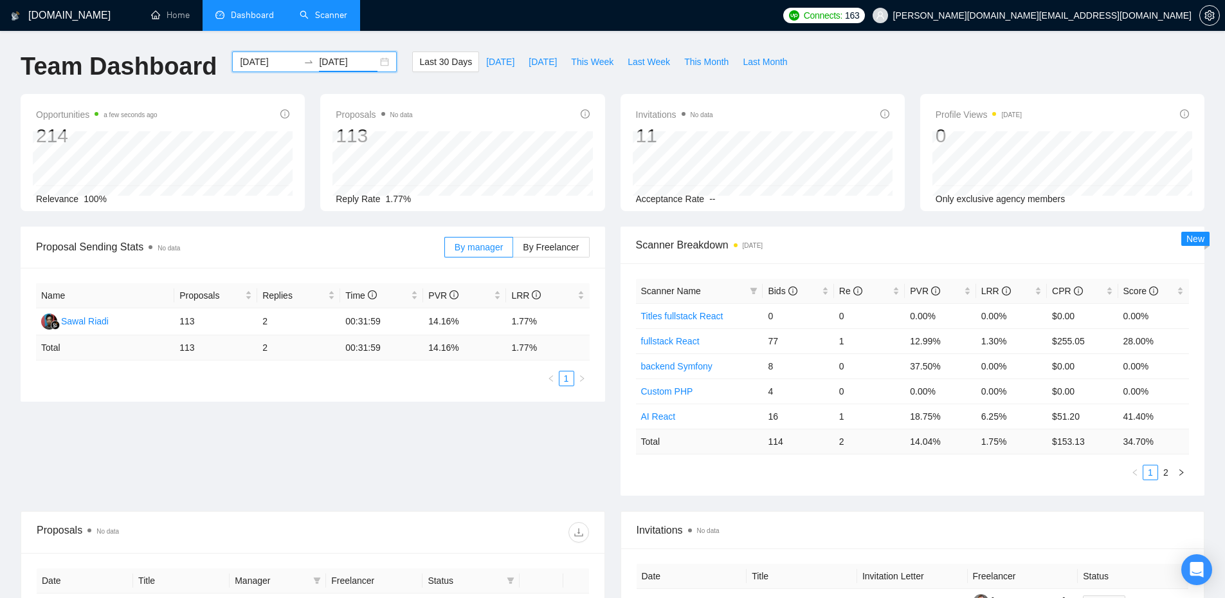
click at [327, 62] on input "[DATE]" at bounding box center [348, 62] width 59 height 14
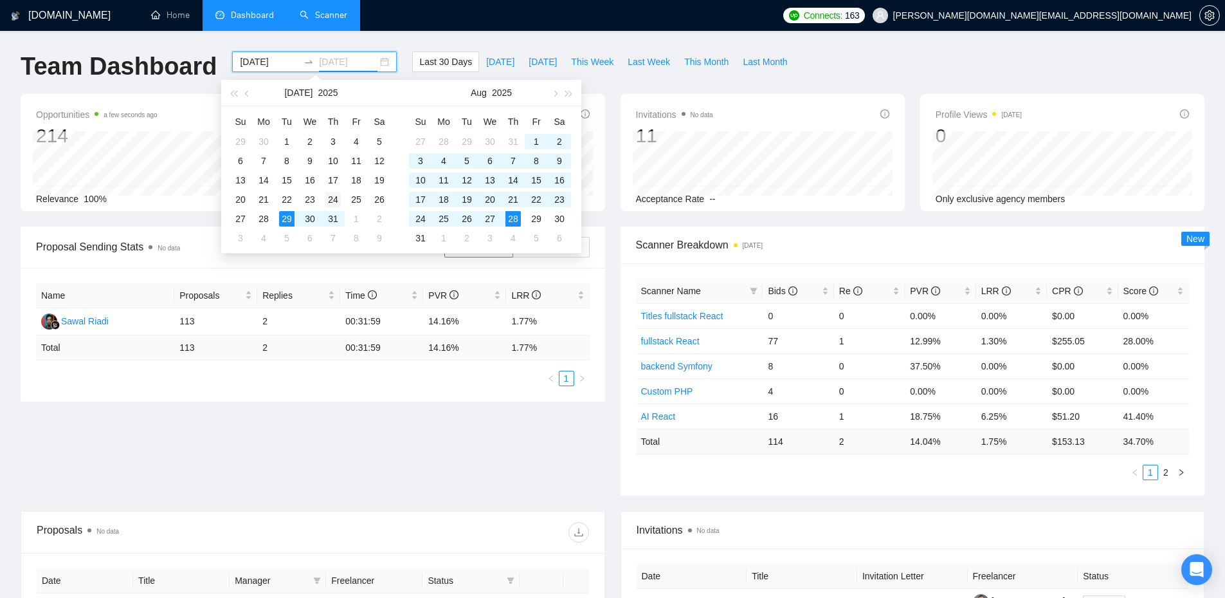
type input "[DATE]"
click at [336, 196] on div "24" at bounding box center [332, 199] width 15 height 15
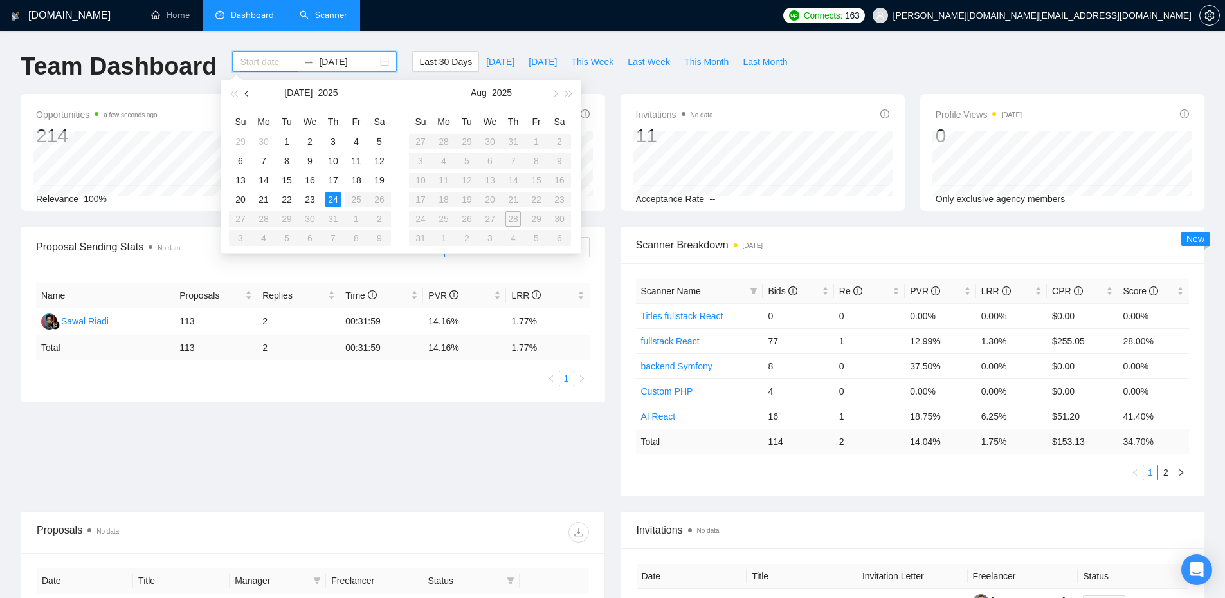
click at [246, 95] on span "button" at bounding box center [248, 93] width 6 height 6
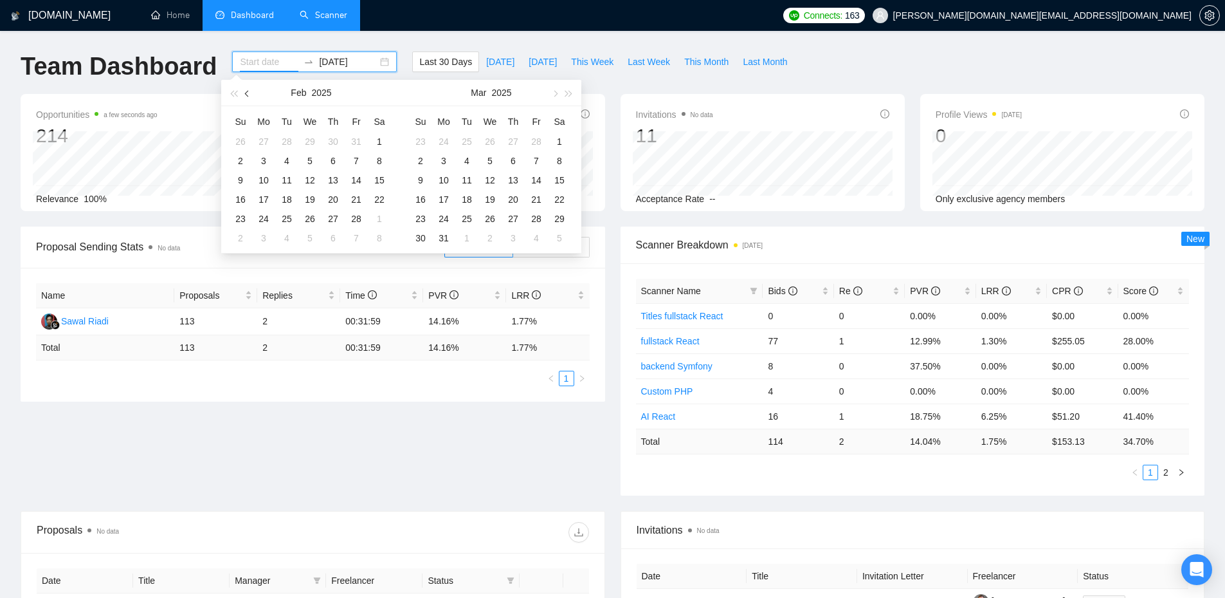
click at [246, 95] on span "button" at bounding box center [248, 93] width 6 height 6
type input "[DATE]"
click at [356, 142] on div "1" at bounding box center [356, 141] width 15 height 15
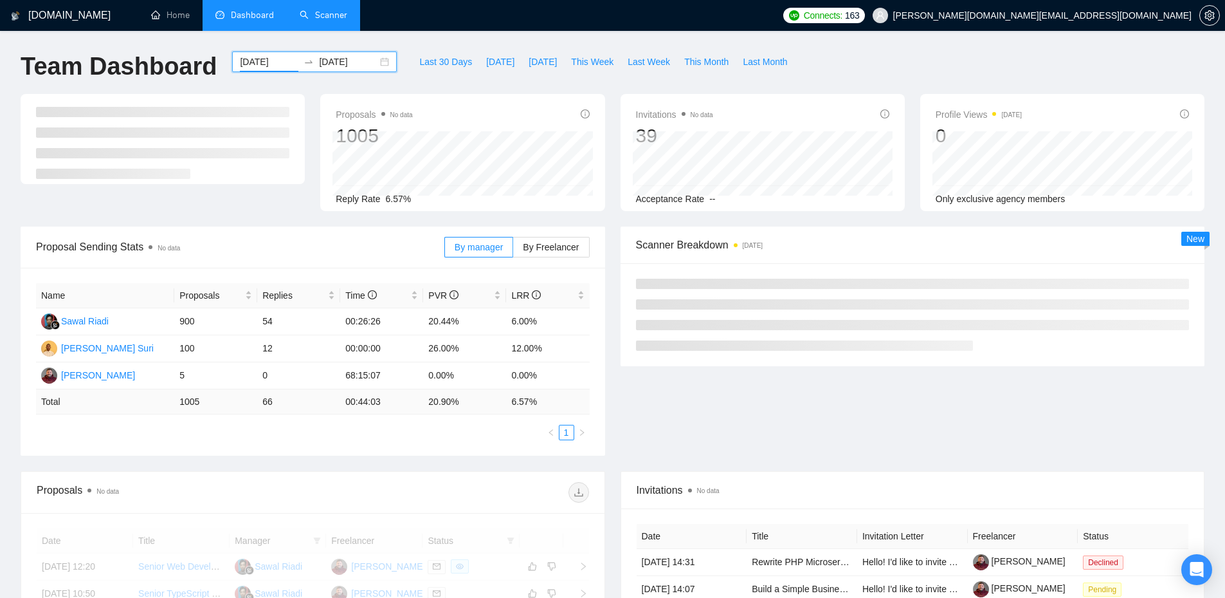
click at [337, 62] on input "[DATE]" at bounding box center [348, 62] width 59 height 14
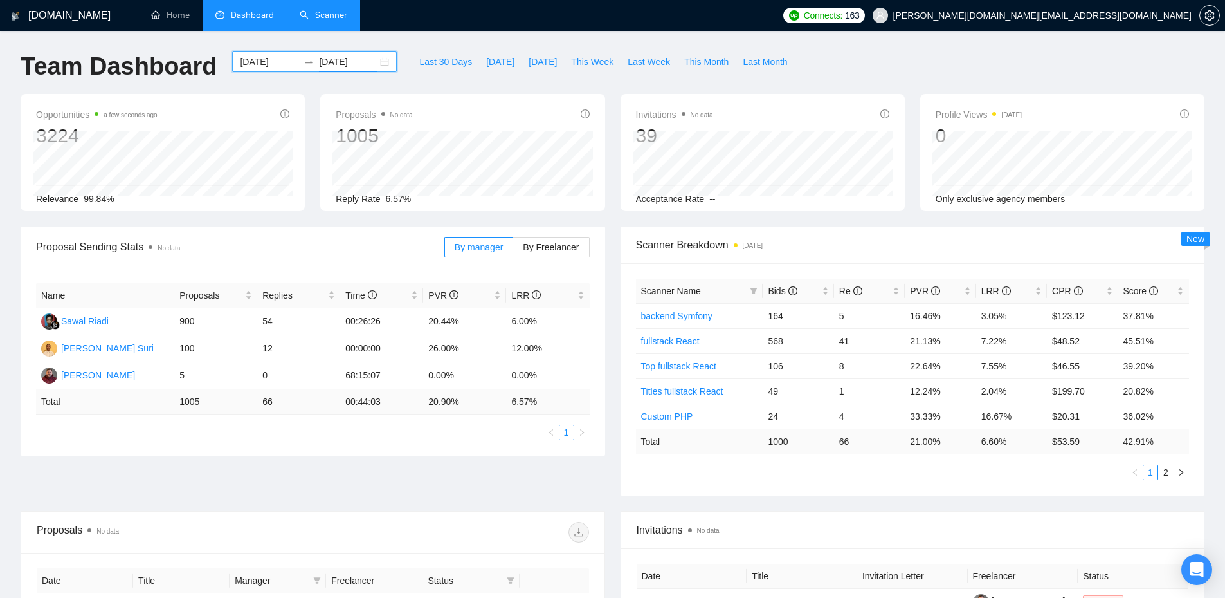
click at [851, 75] on div "Team Dashboard [DATE] [DATE] Last 30 Days [DATE] [DATE] This Week Last Week Thi…" at bounding box center [613, 72] width 1200 height 42
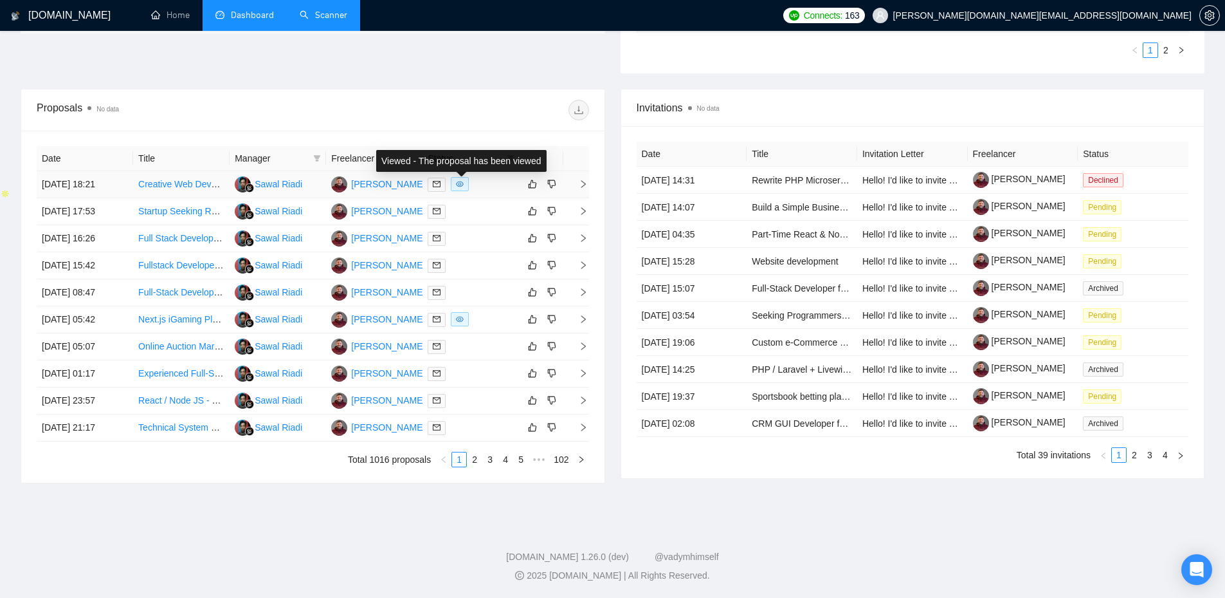
click at [456, 185] on icon "eye" at bounding box center [460, 184] width 8 height 8
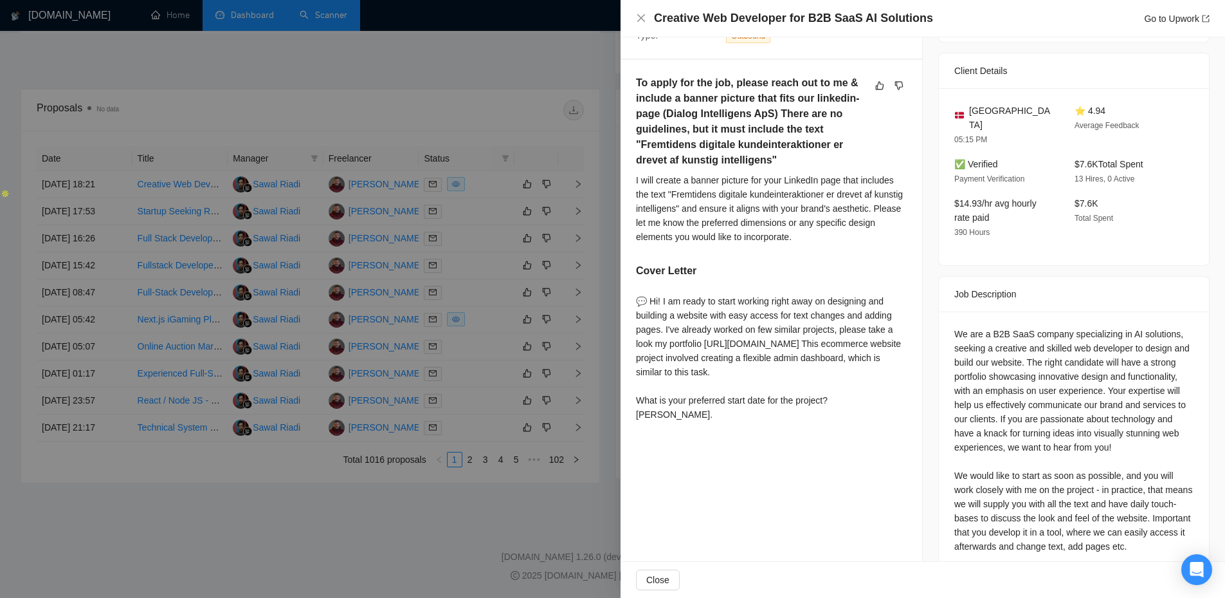
scroll to position [0, 0]
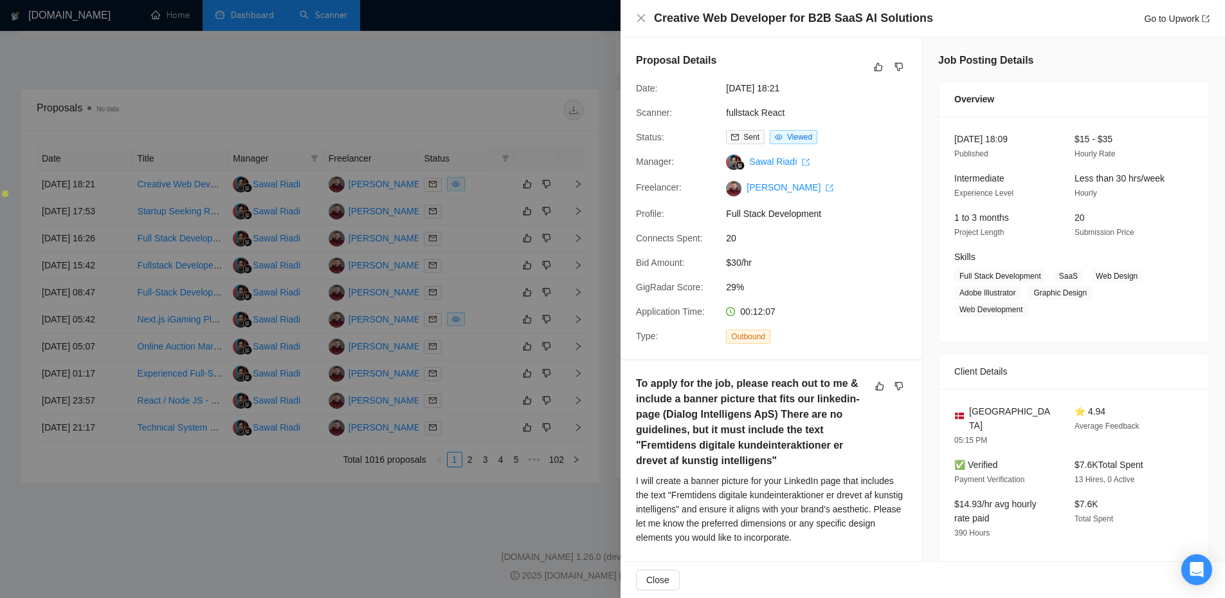
click at [440, 79] on div at bounding box center [612, 299] width 1225 height 598
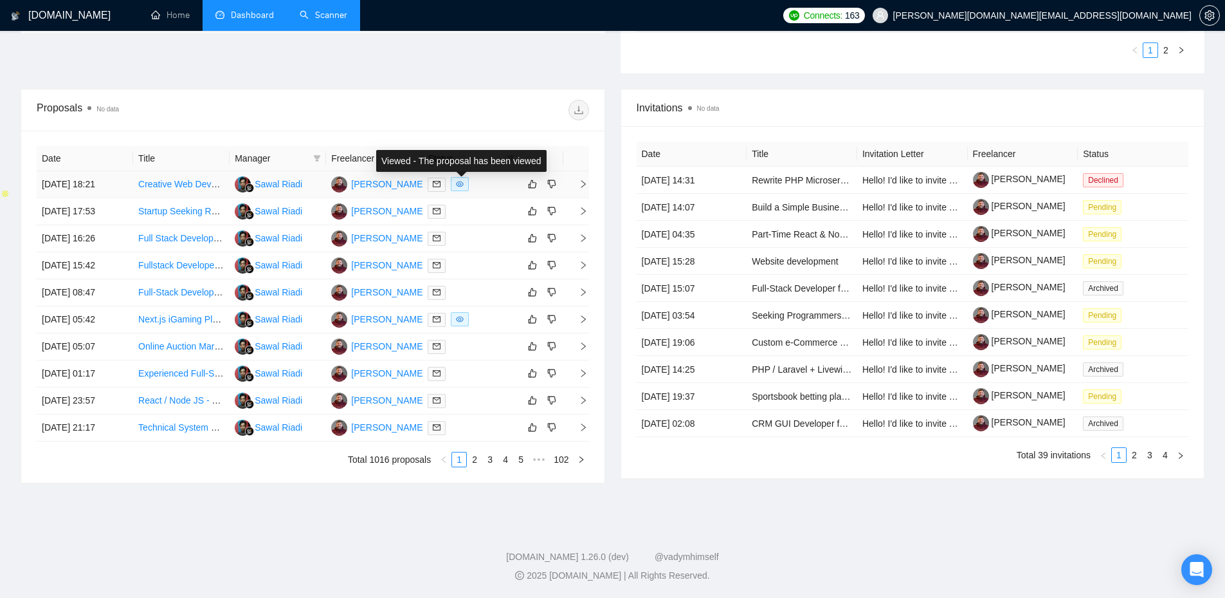
click at [462, 179] on span at bounding box center [460, 184] width 18 height 14
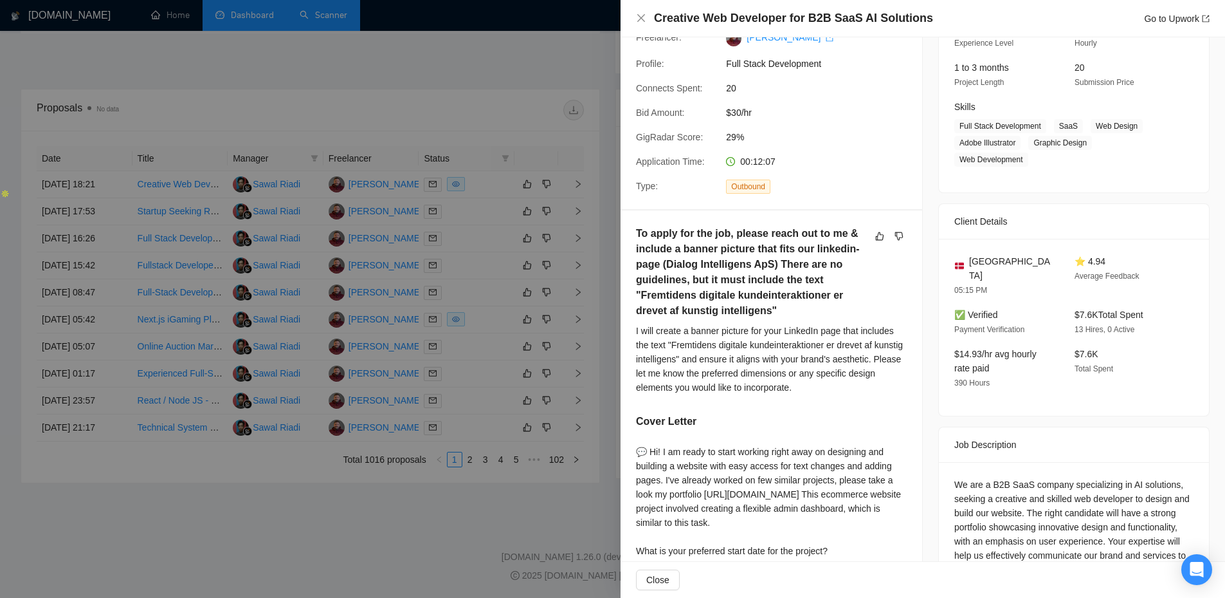
scroll to position [428, 0]
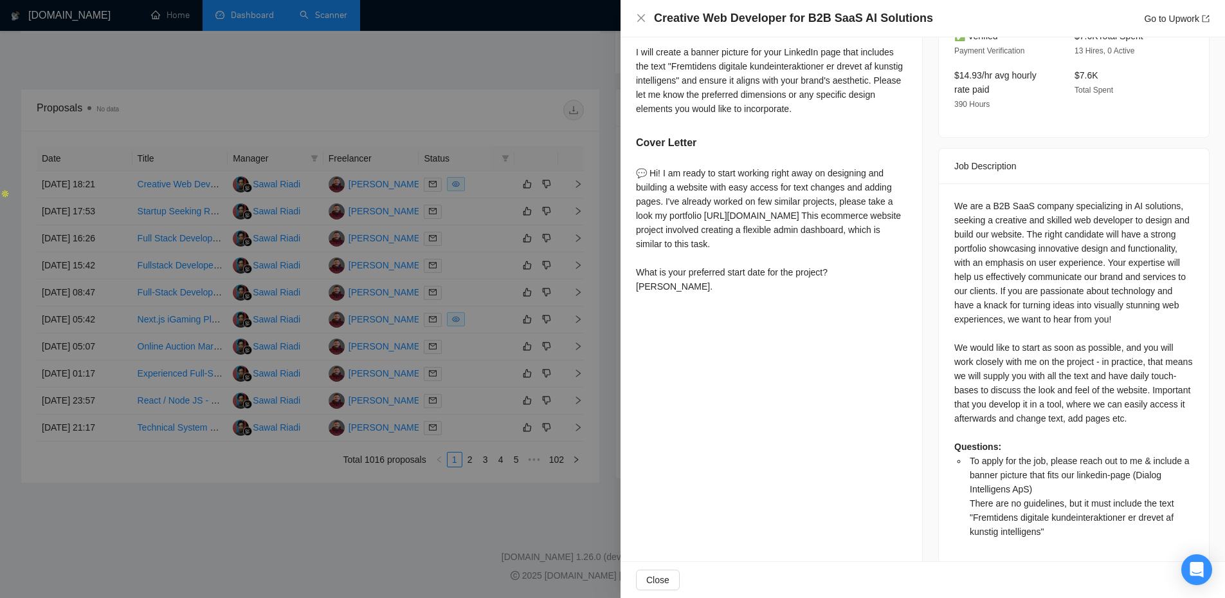
click at [500, 75] on div at bounding box center [612, 299] width 1225 height 598
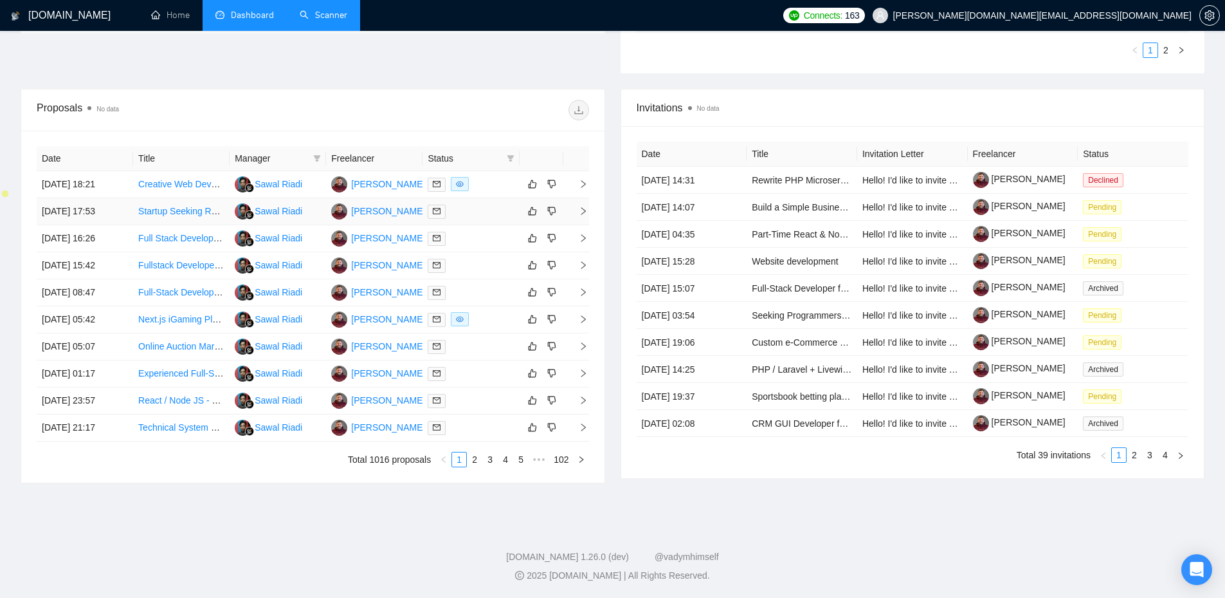
click at [460, 208] on div at bounding box center [471, 211] width 86 height 15
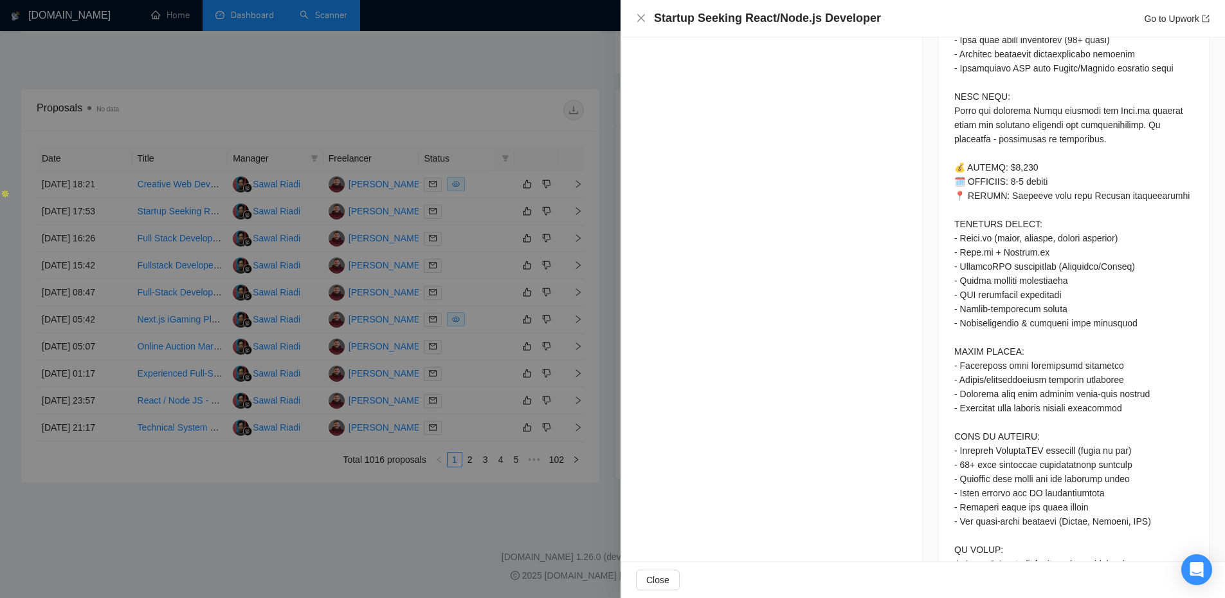
scroll to position [0, 0]
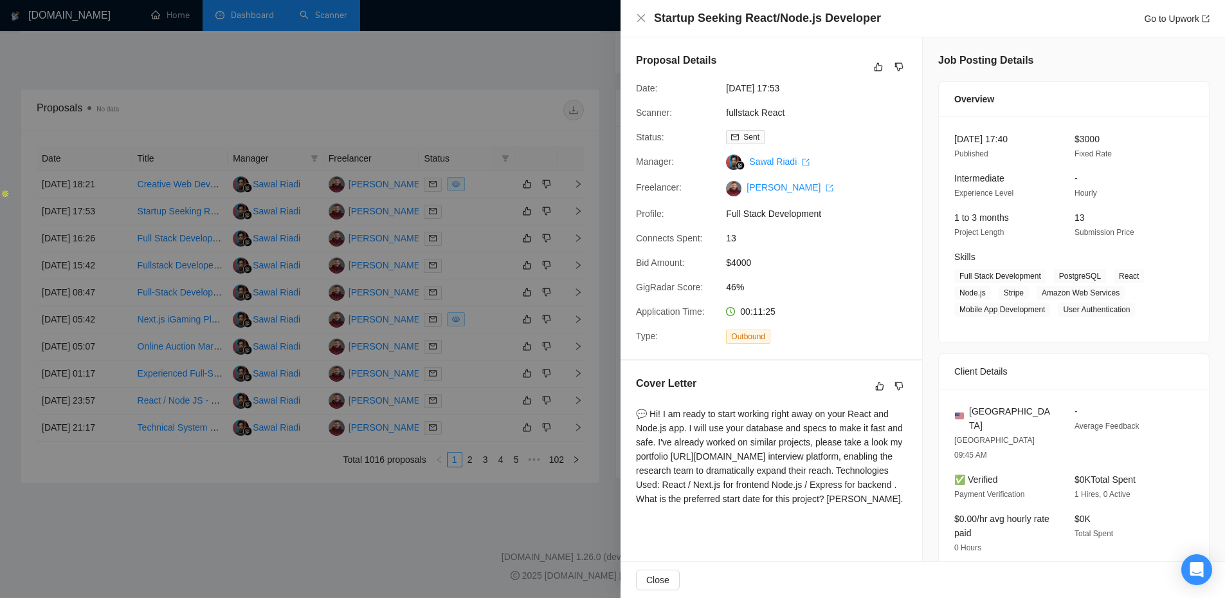
click at [511, 71] on div at bounding box center [612, 299] width 1225 height 598
